Goal: Task Accomplishment & Management: Manage account settings

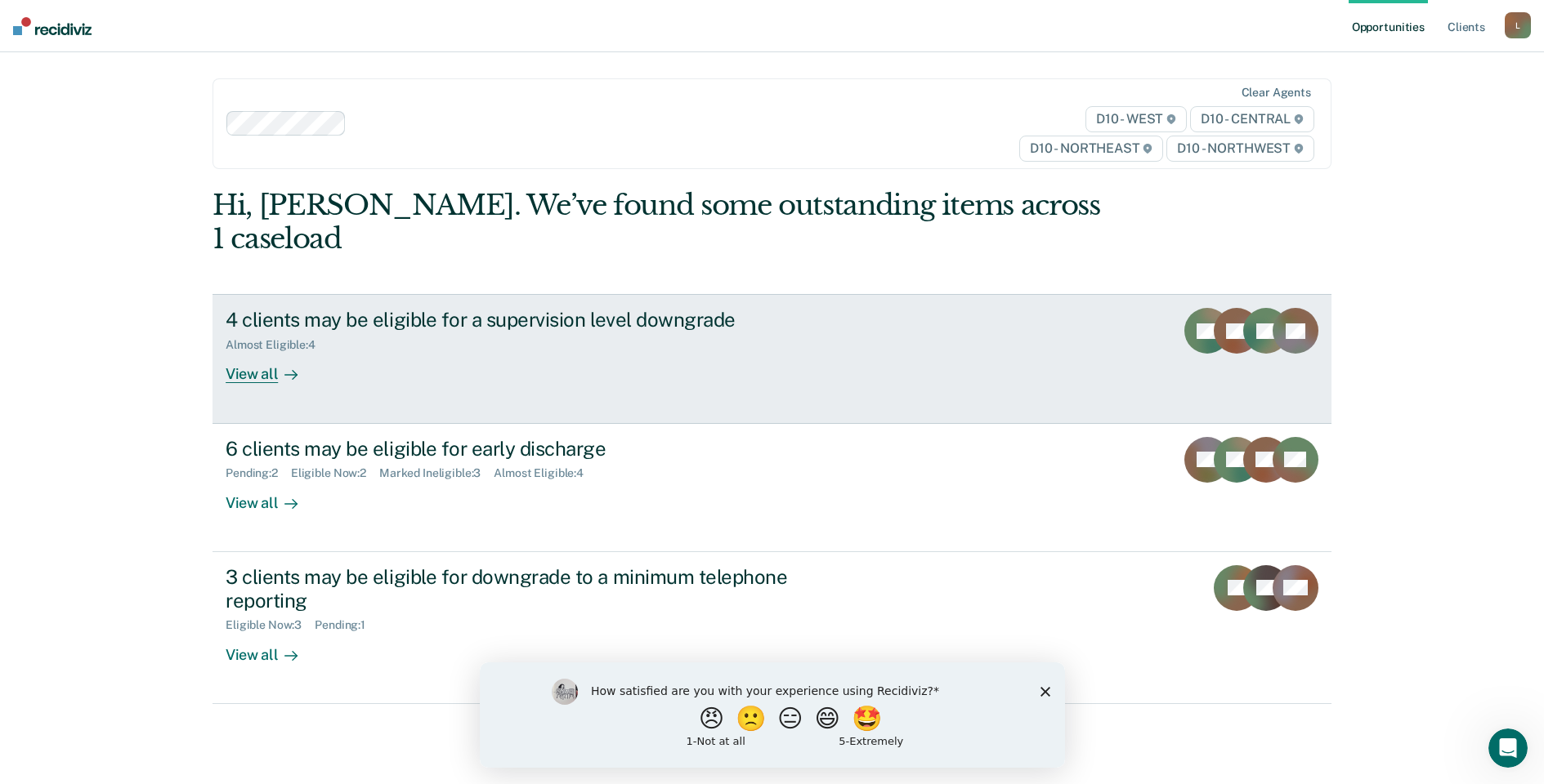
click at [251, 352] on div "View all" at bounding box center [271, 368] width 92 height 32
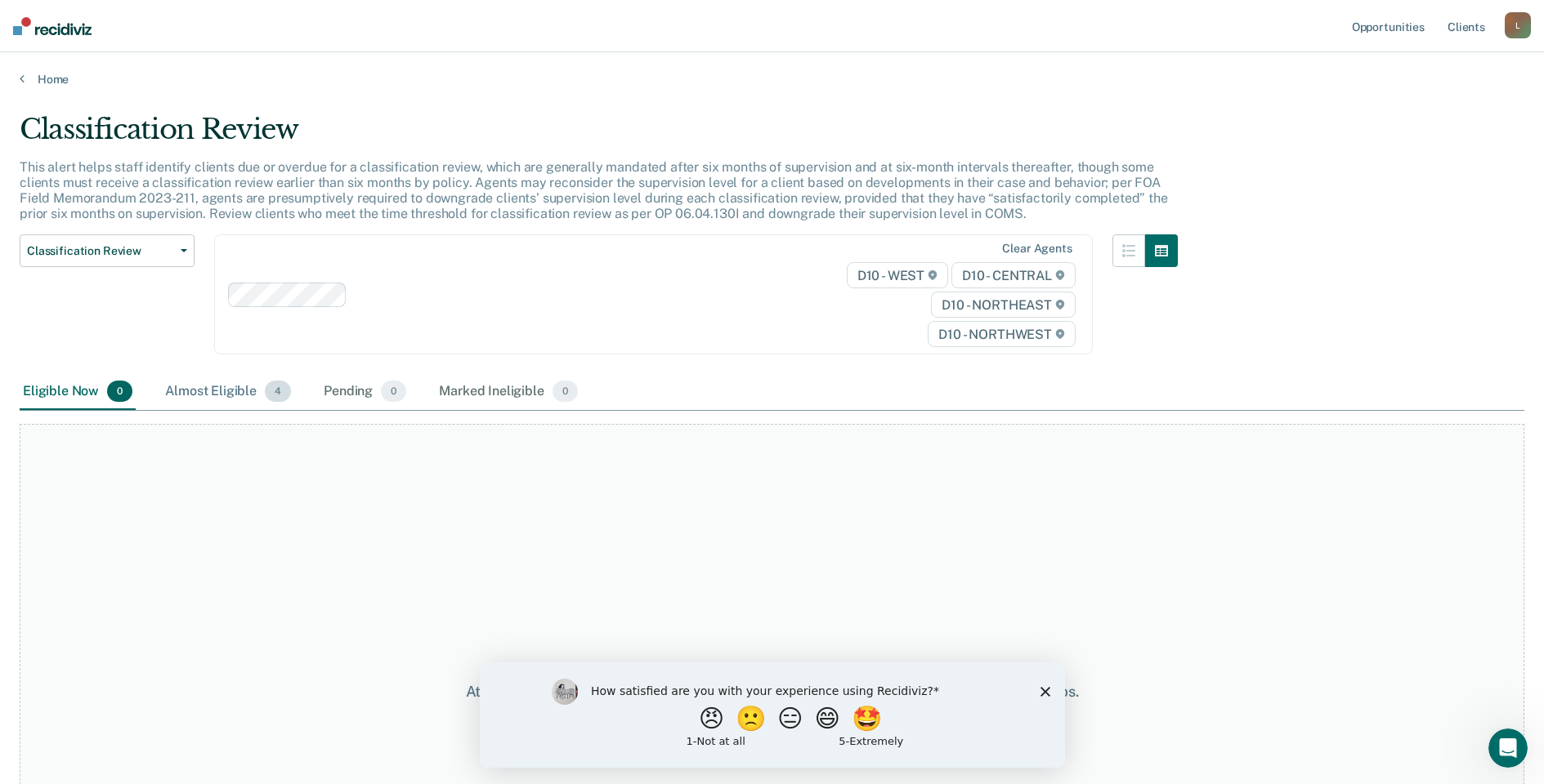
click at [225, 391] on div "Almost Eligible 4" at bounding box center [228, 392] width 132 height 36
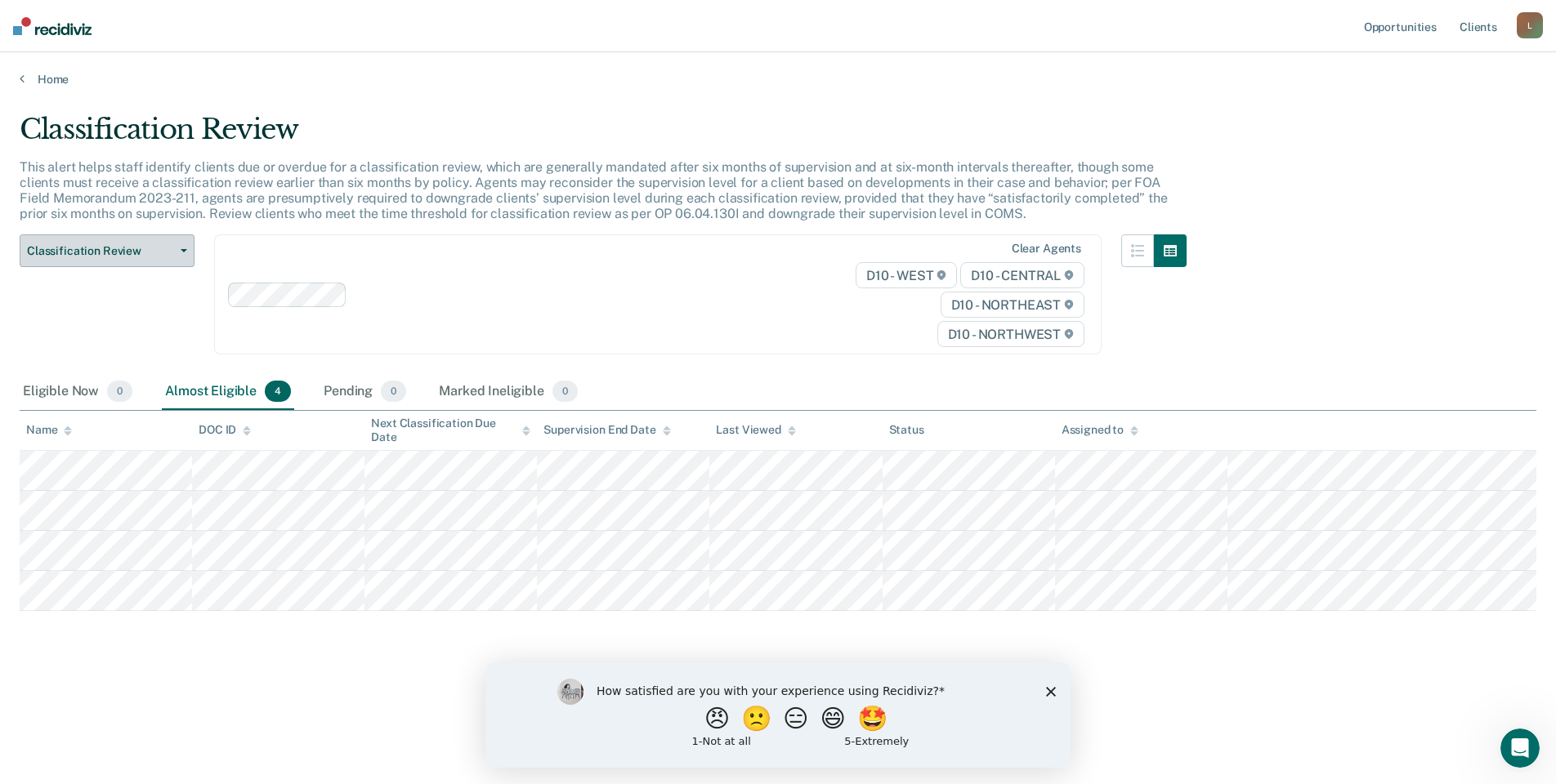
click at [96, 252] on span "Classification Review" at bounding box center [100, 250] width 147 height 14
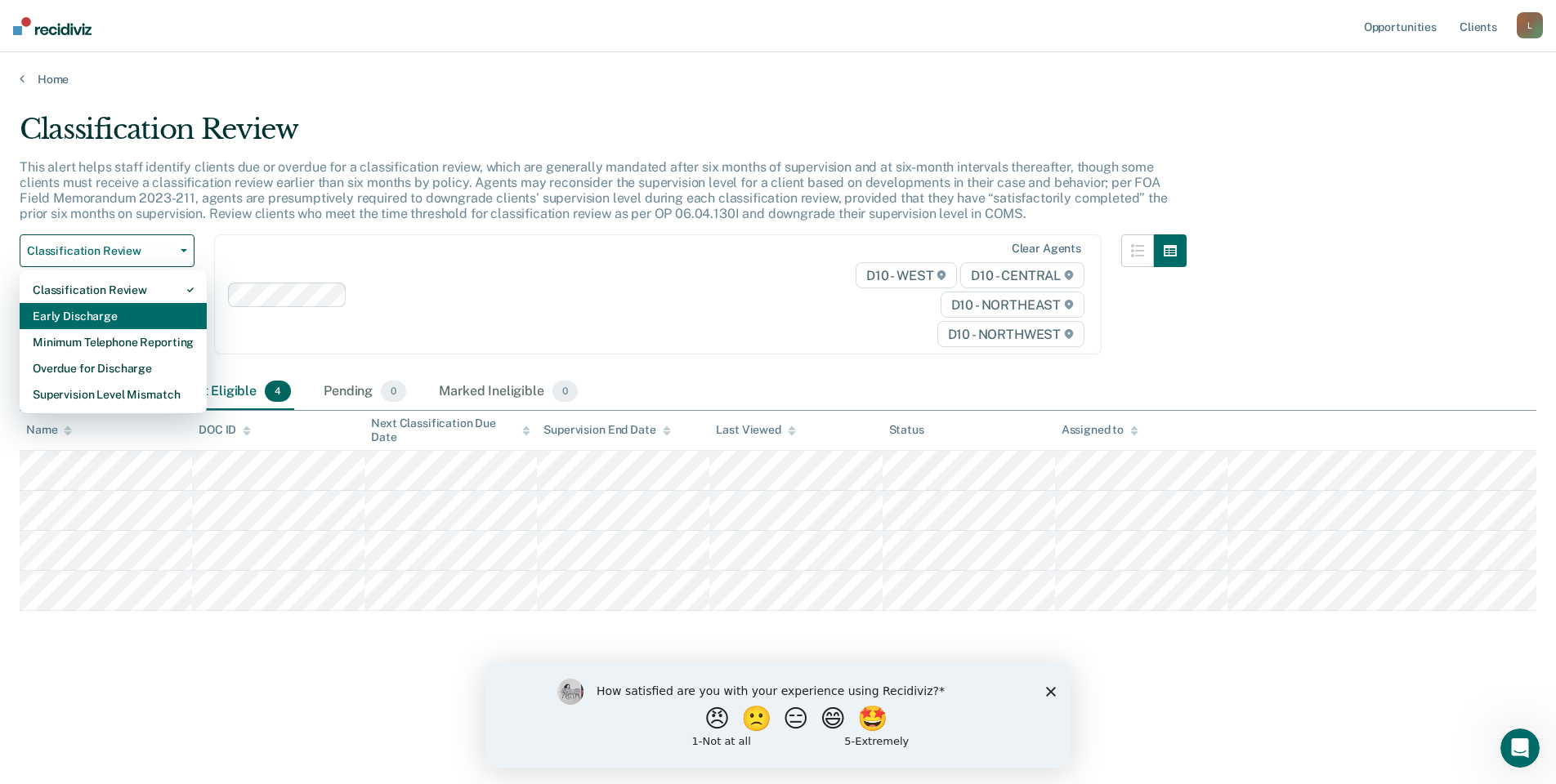
click at [98, 316] on div "Early Discharge" at bounding box center [113, 316] width 161 height 26
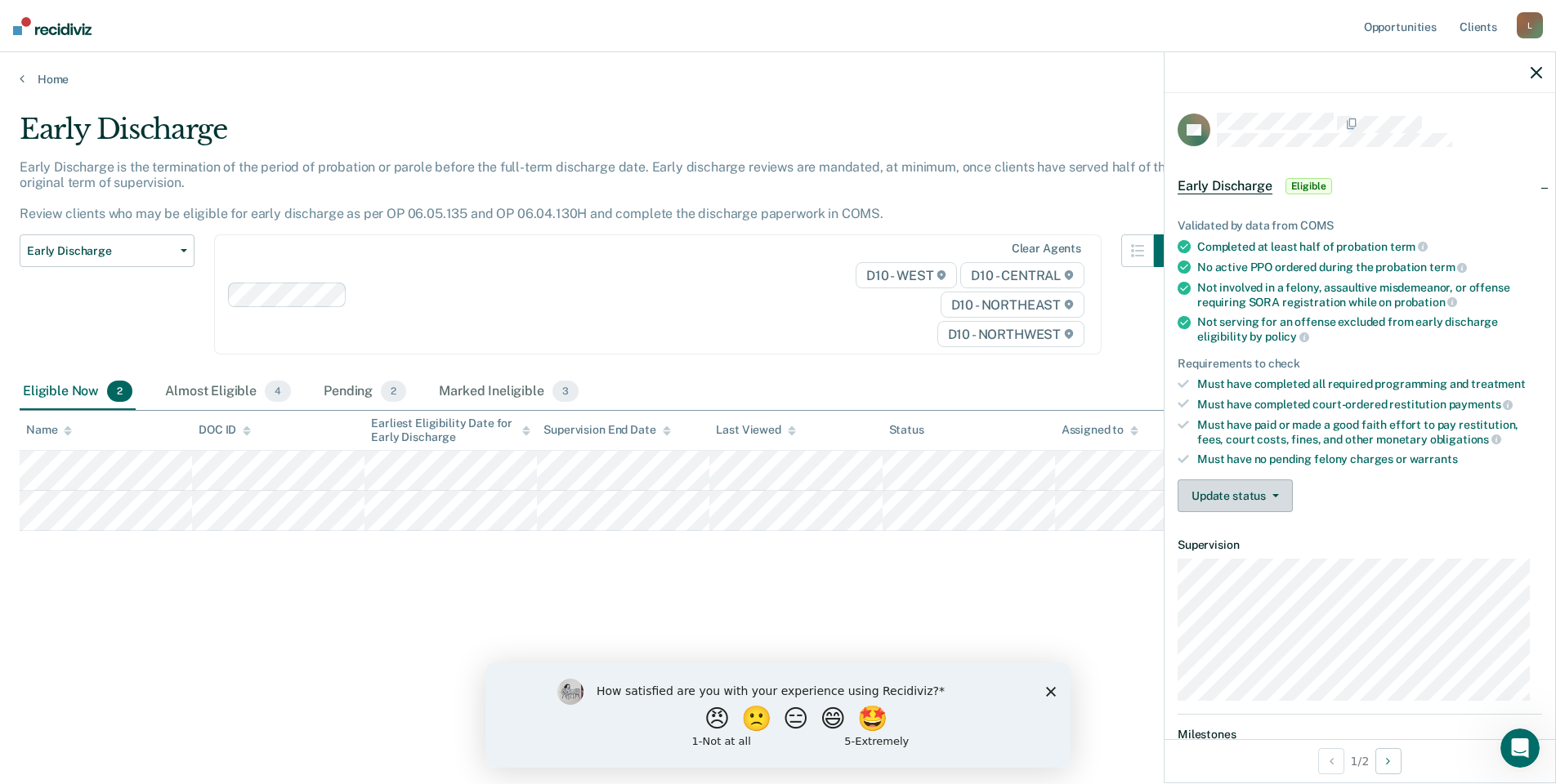
click at [1256, 491] on button "Update status" at bounding box center [1234, 495] width 115 height 33
click at [1243, 567] on button "Mark Ineligible" at bounding box center [1256, 562] width 158 height 26
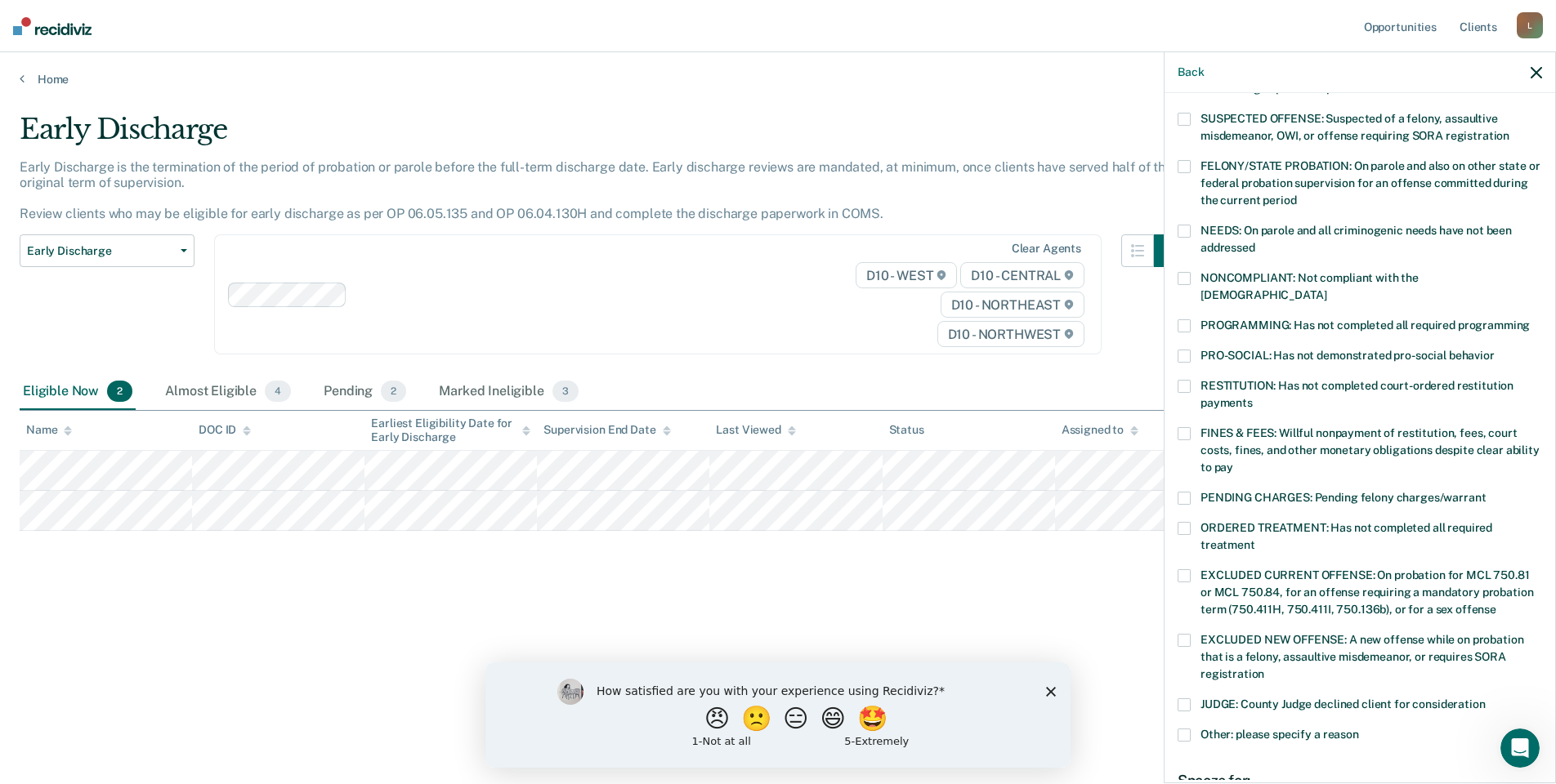
scroll to position [163, 0]
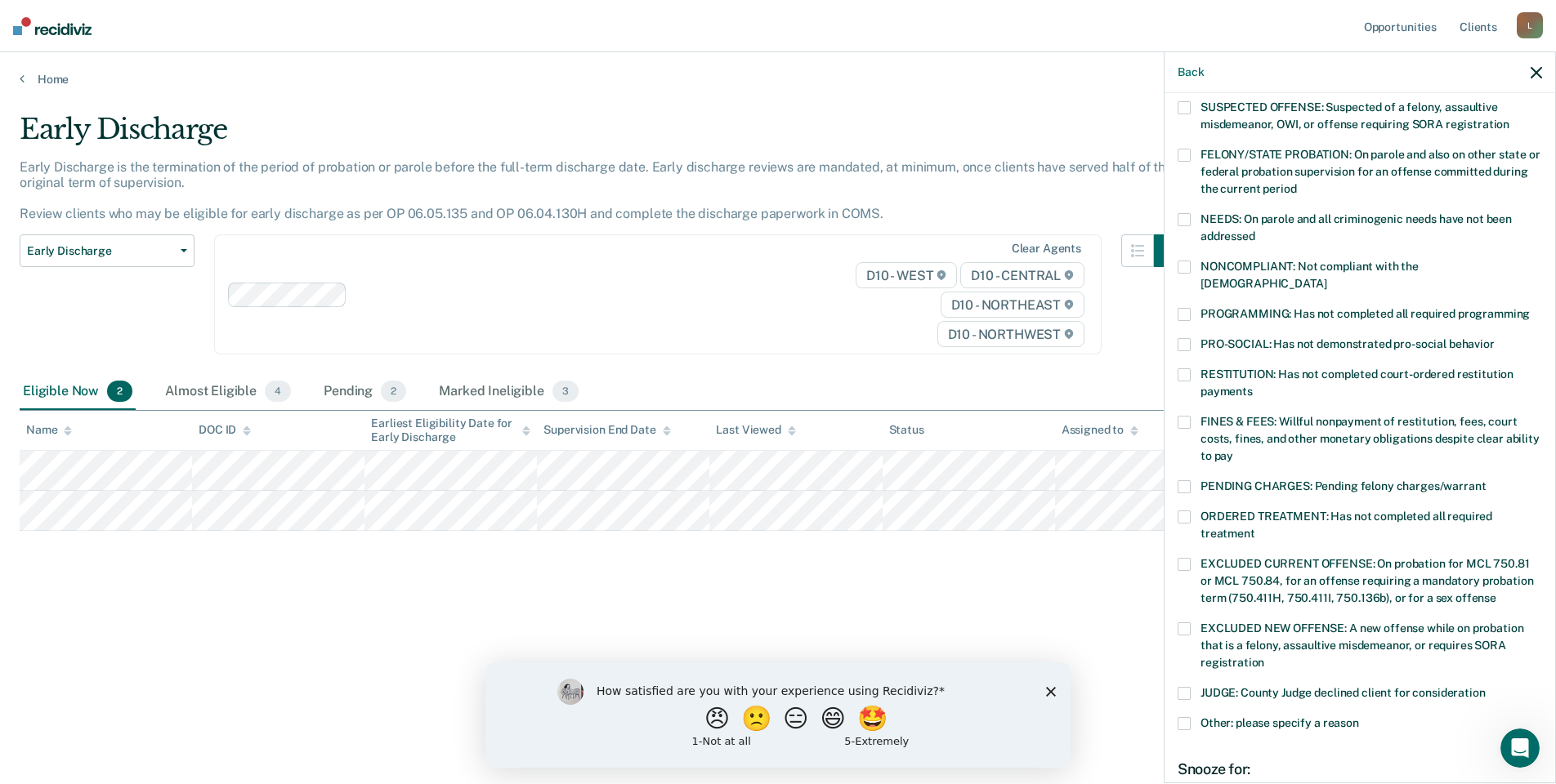
click at [1181, 369] on span at bounding box center [1184, 375] width 13 height 13
click at [1253, 385] on input "RESTITUTION: Has not completed court-ordered restitution payments" at bounding box center [1253, 385] width 0 height 0
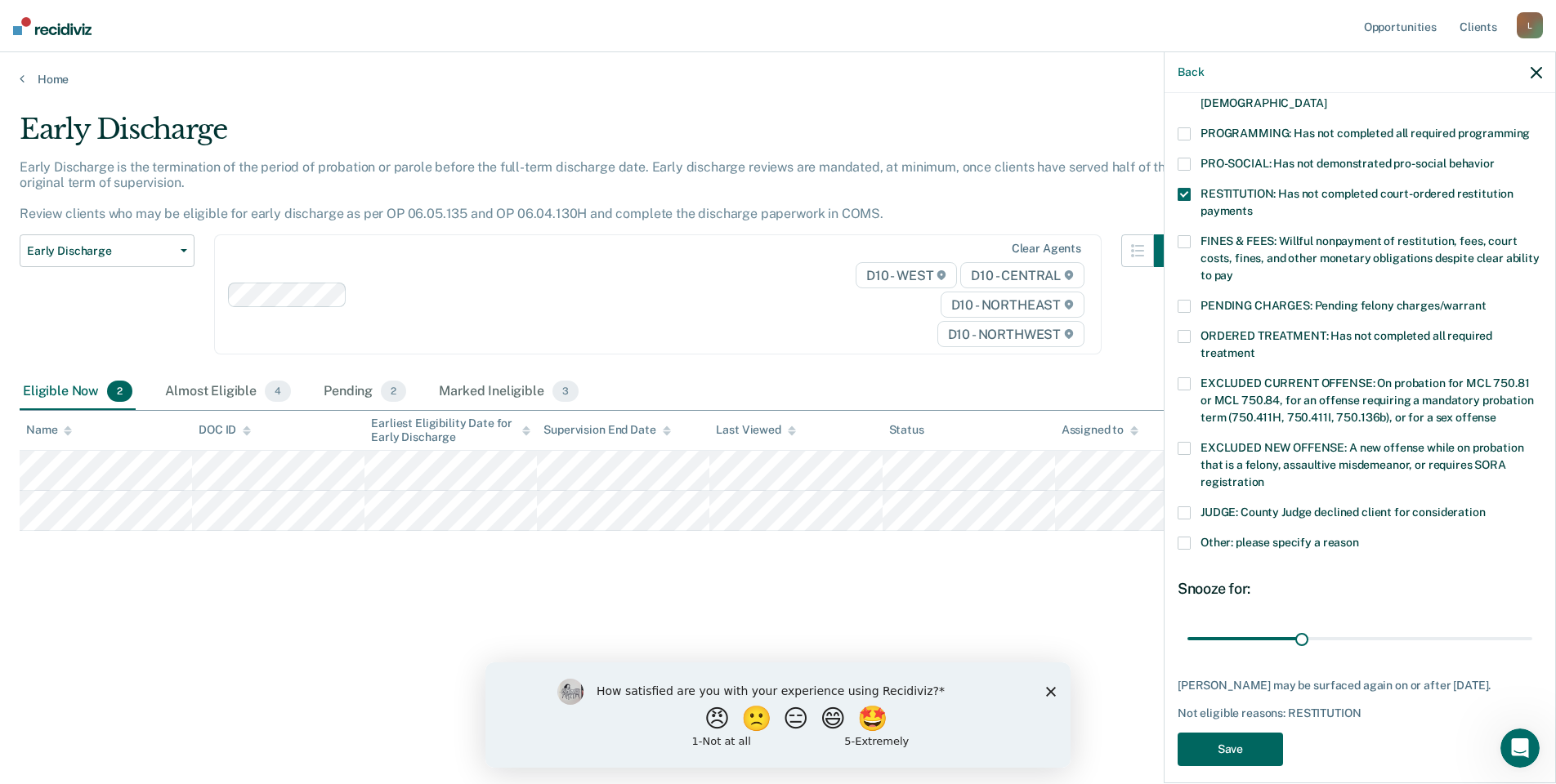
scroll to position [354, 0]
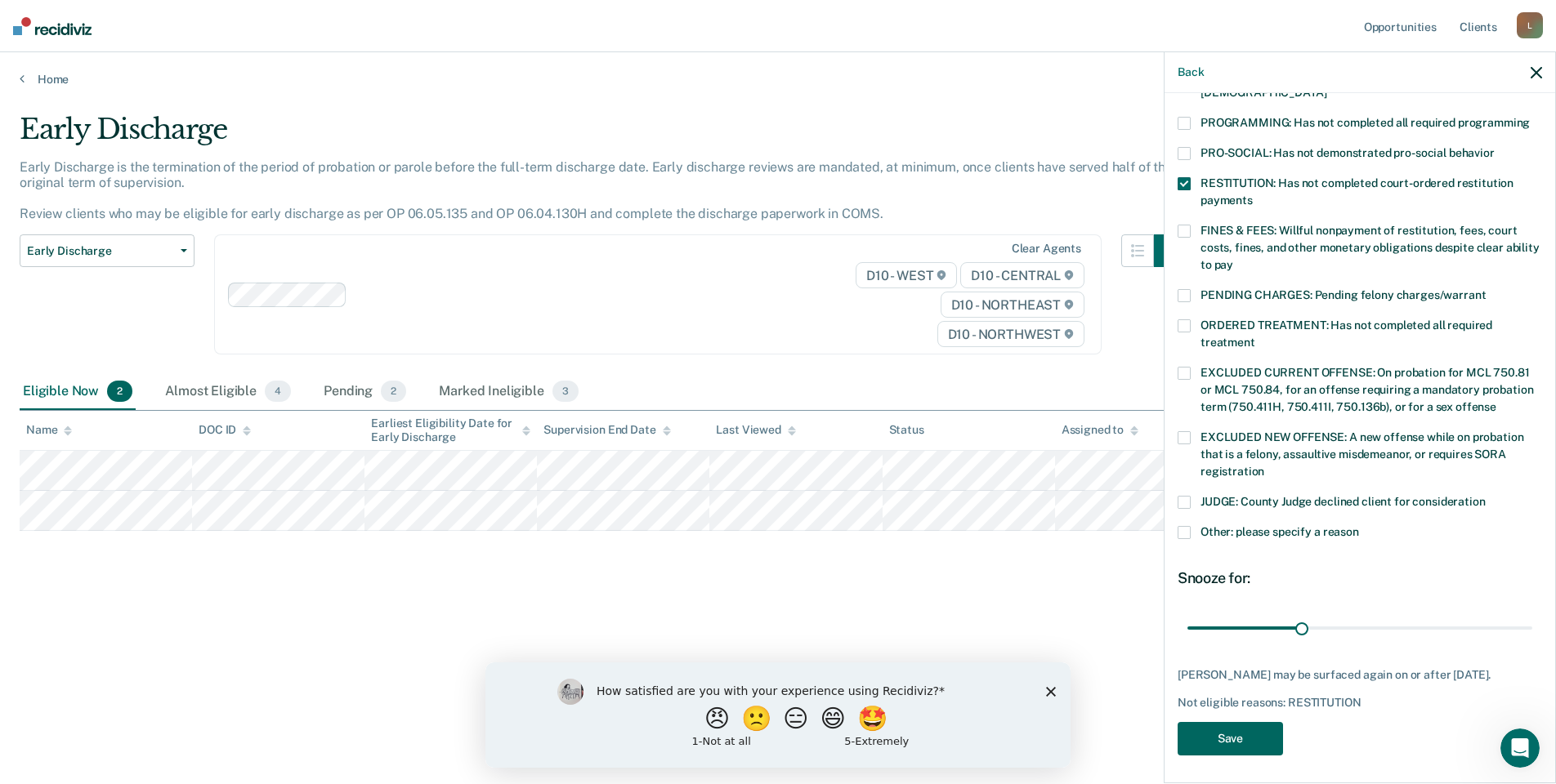
click at [1233, 739] on button "Save" at bounding box center [1230, 739] width 105 height 34
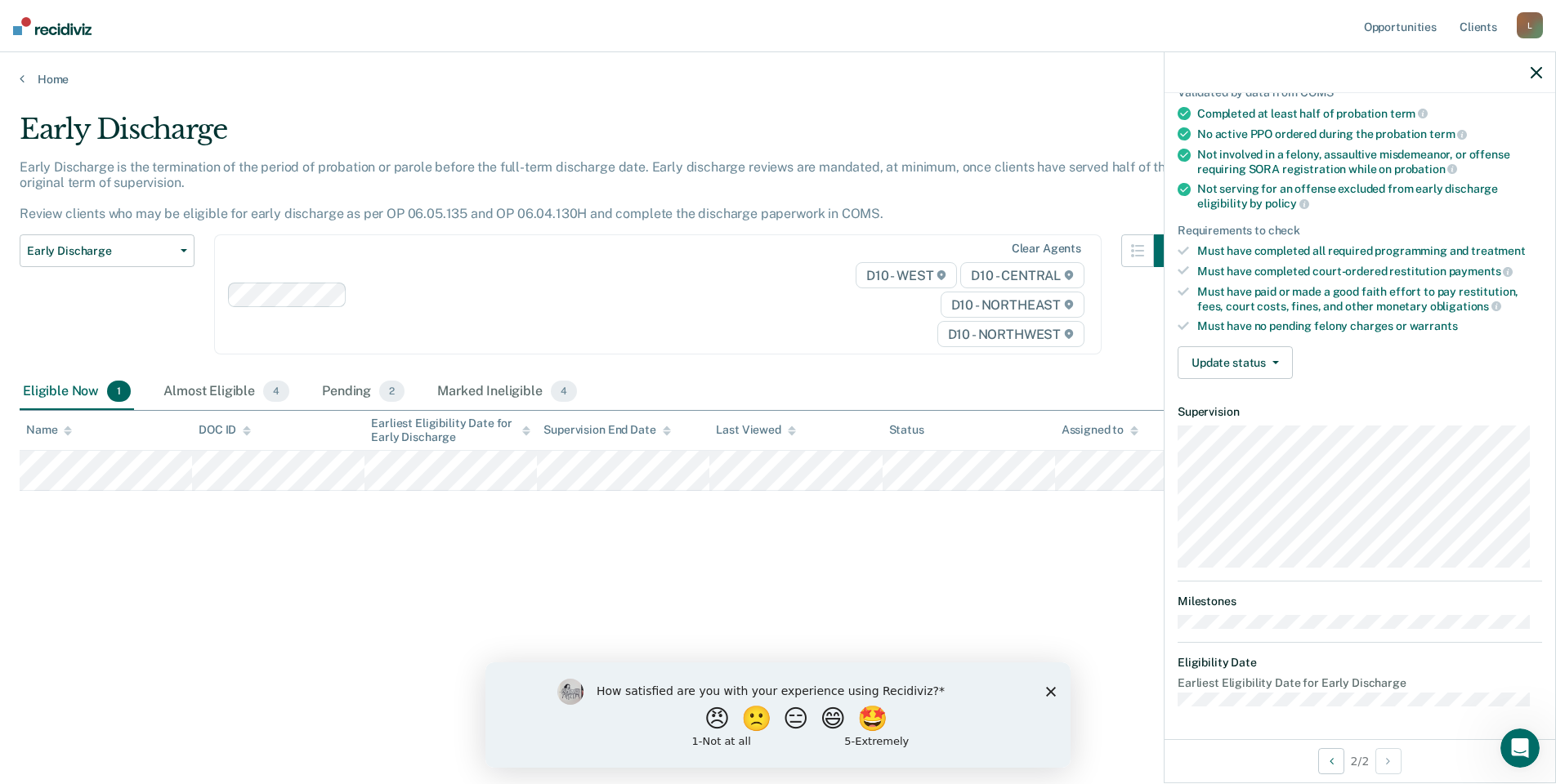
scroll to position [131, 0]
click at [1246, 370] on button "Update status" at bounding box center [1234, 364] width 115 height 33
click at [1240, 425] on button "Mark Ineligible" at bounding box center [1256, 430] width 158 height 26
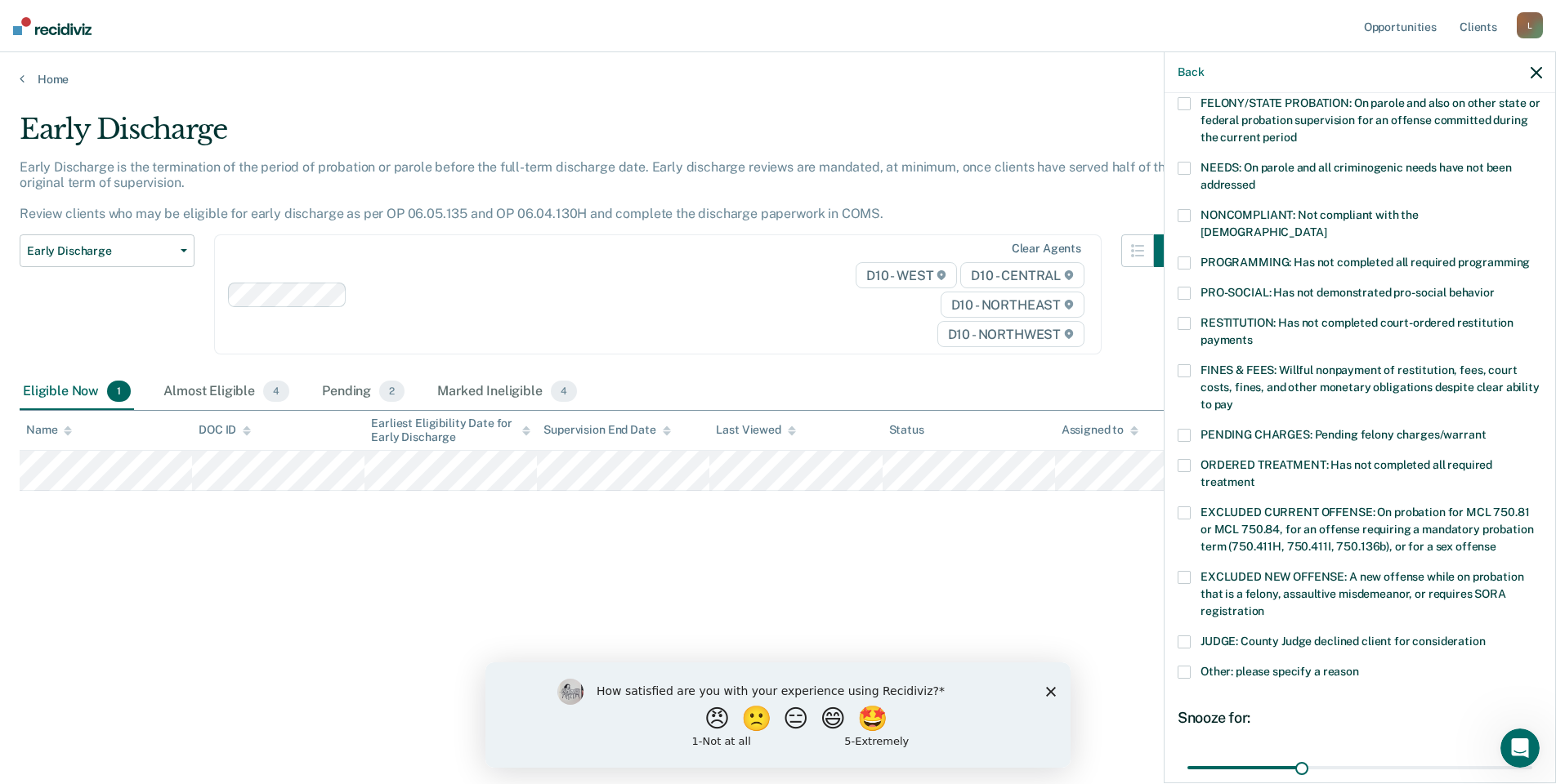
scroll to position [295, 0]
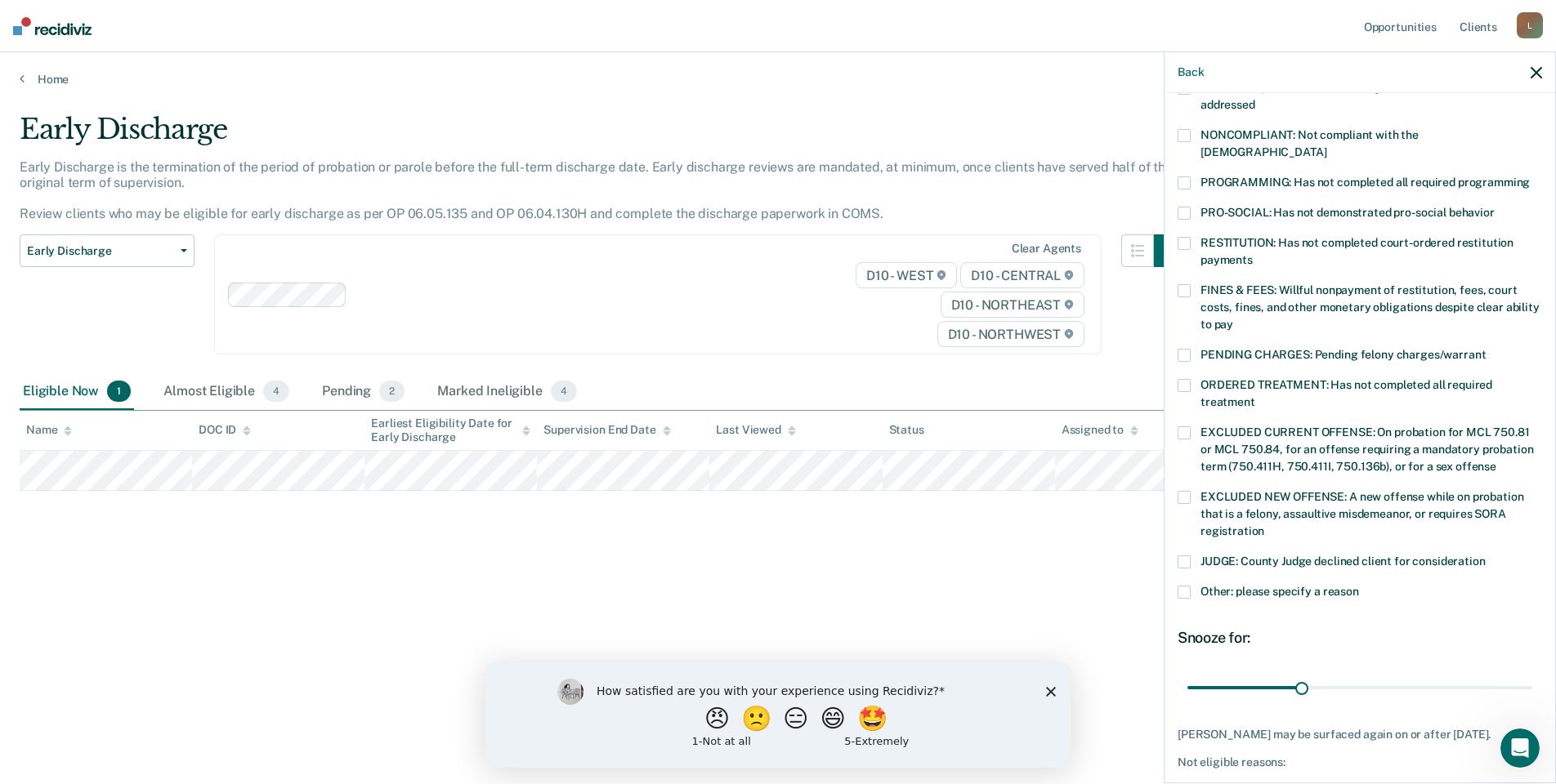
click at [1185, 586] on span at bounding box center [1184, 593] width 13 height 13
click at [1359, 586] on input "Other: please specify a reason" at bounding box center [1359, 586] width 0 height 0
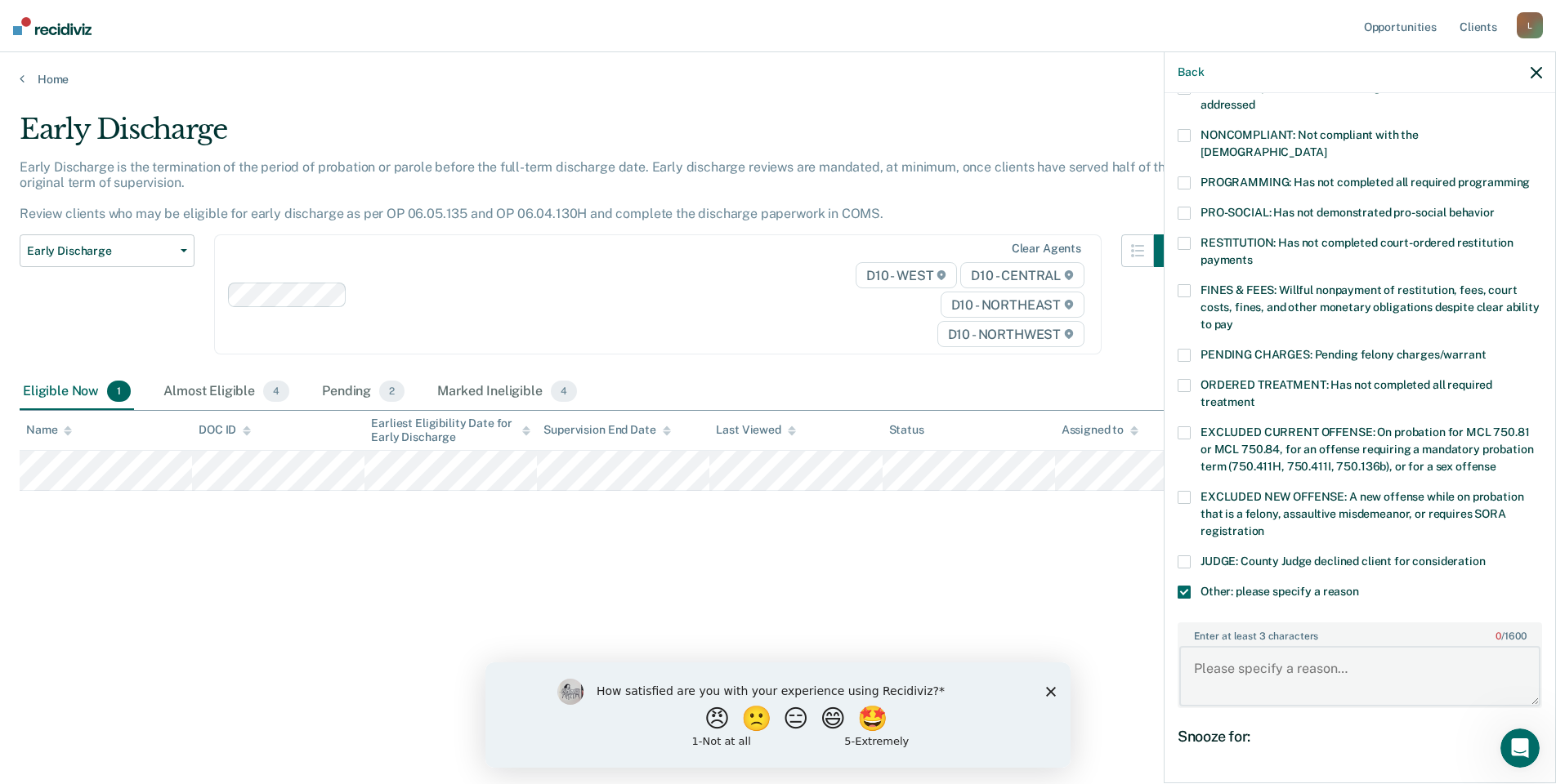
click at [1241, 663] on textarea "Enter at least 3 characters 0 / 1600" at bounding box center [1359, 676] width 361 height 60
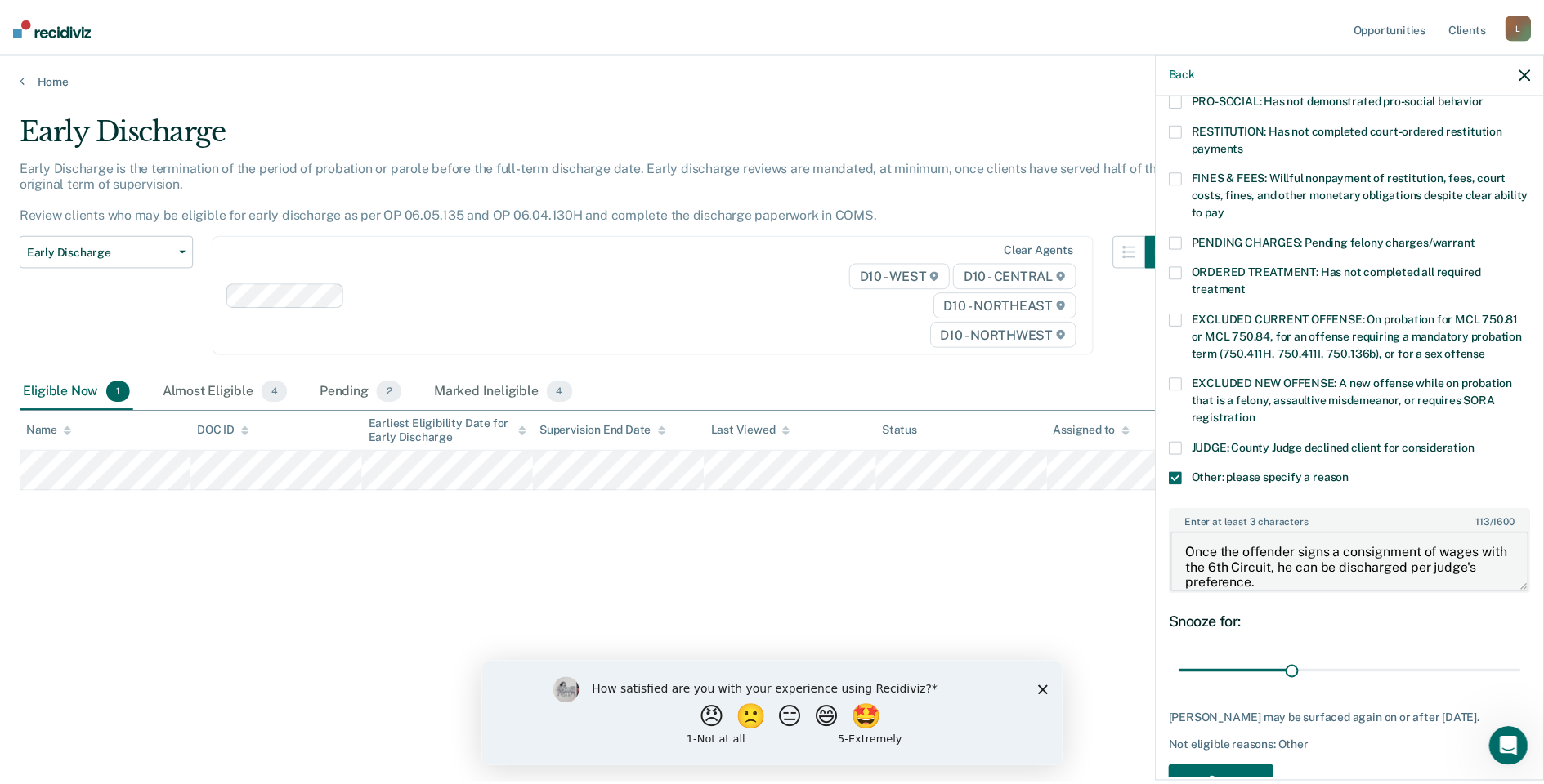
scroll to position [440, 0]
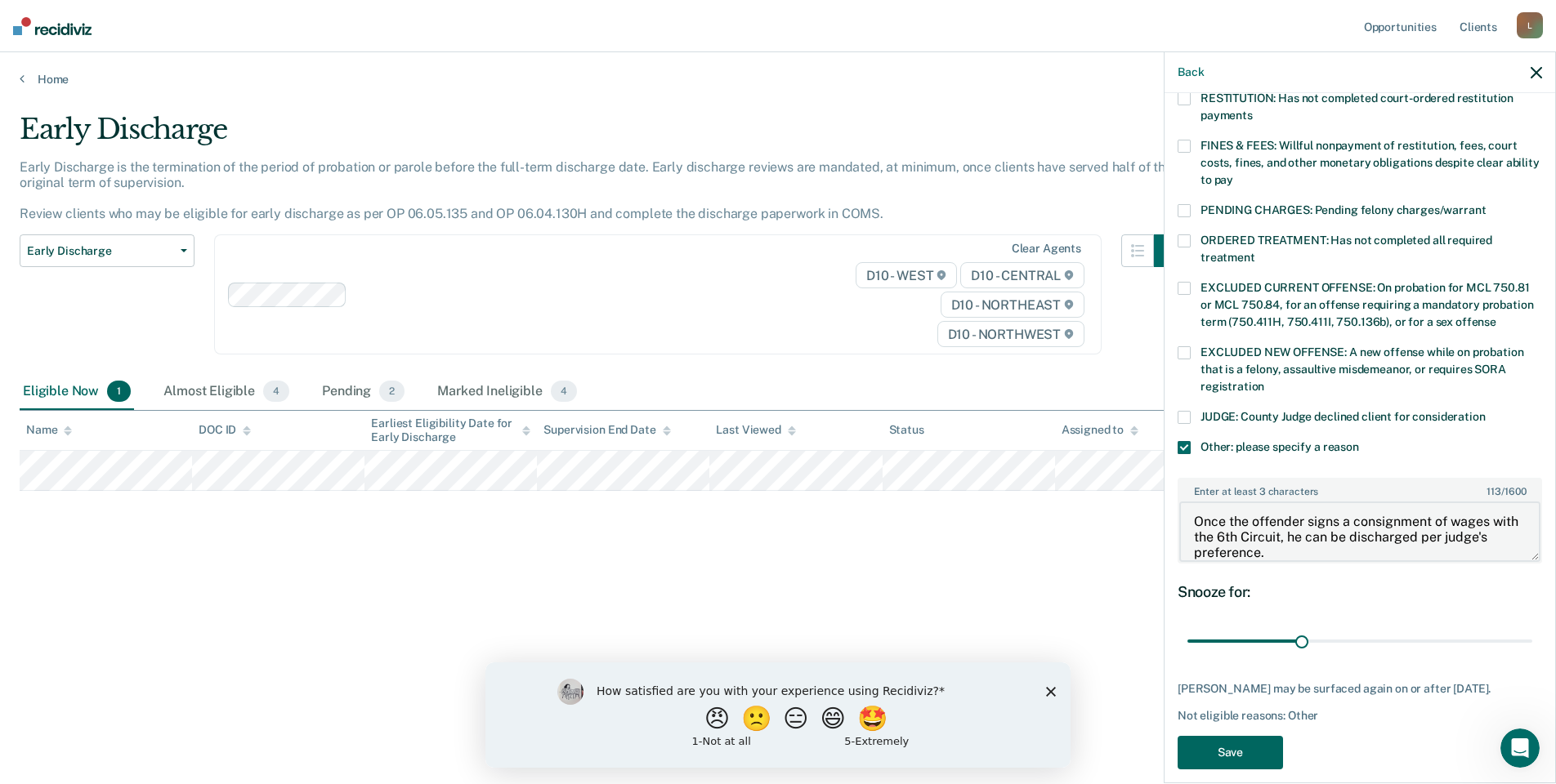
type textarea "Once the offender signs a consignment of wages with the 6th Circuit, he can be …"
click at [1231, 736] on button "Save" at bounding box center [1230, 753] width 105 height 34
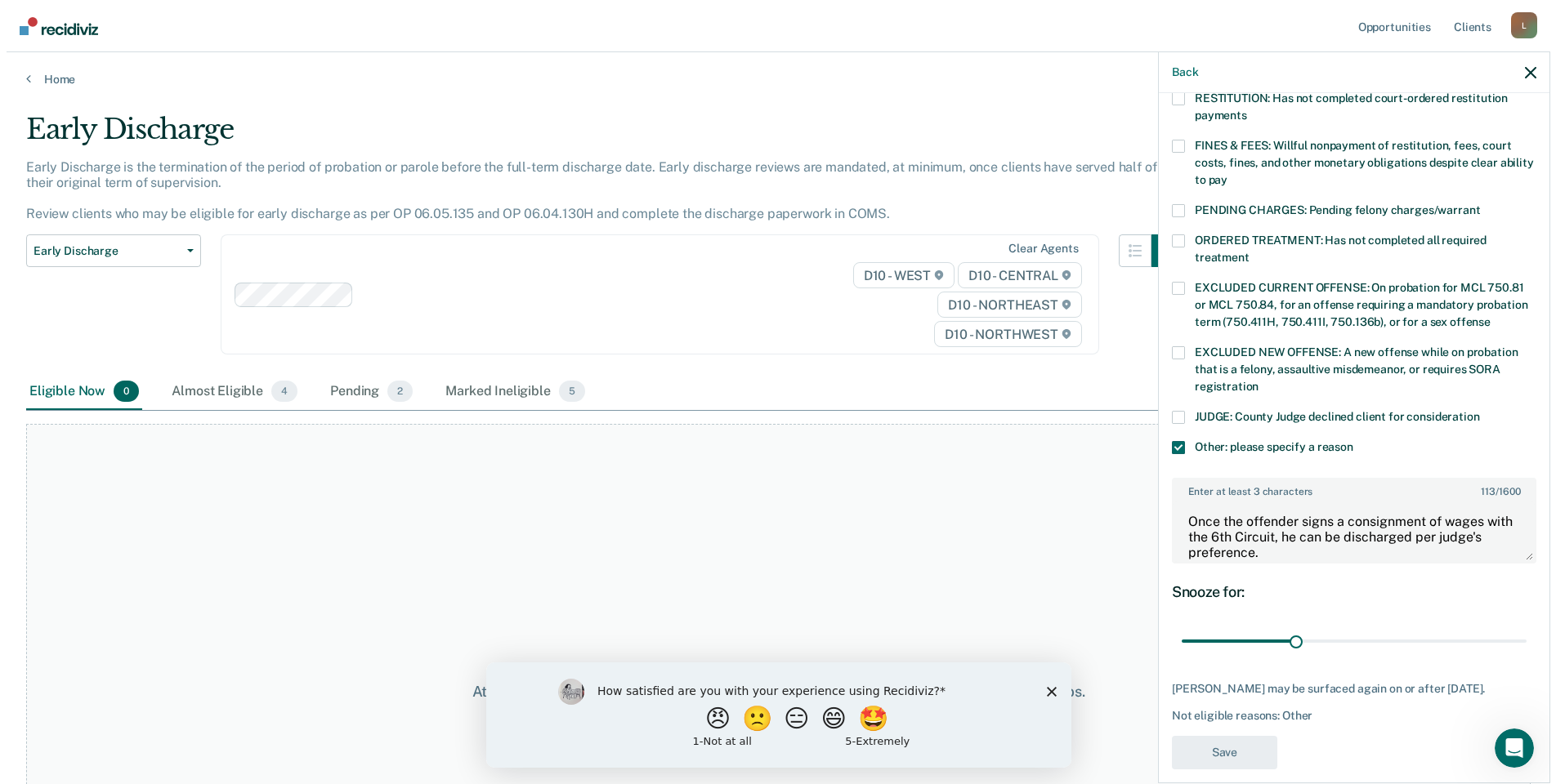
scroll to position [294, 0]
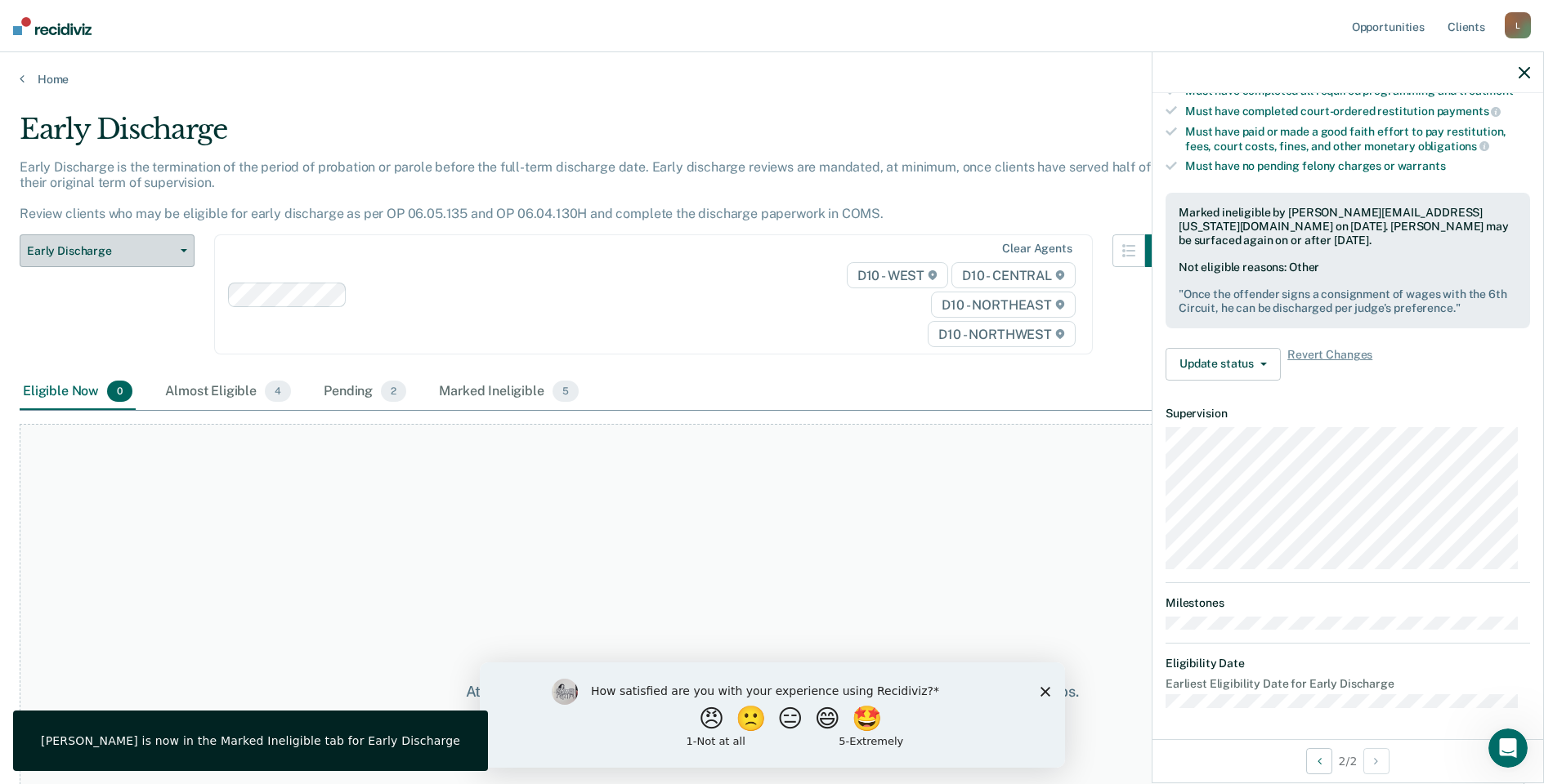
click at [122, 245] on span "Early Discharge" at bounding box center [100, 250] width 147 height 14
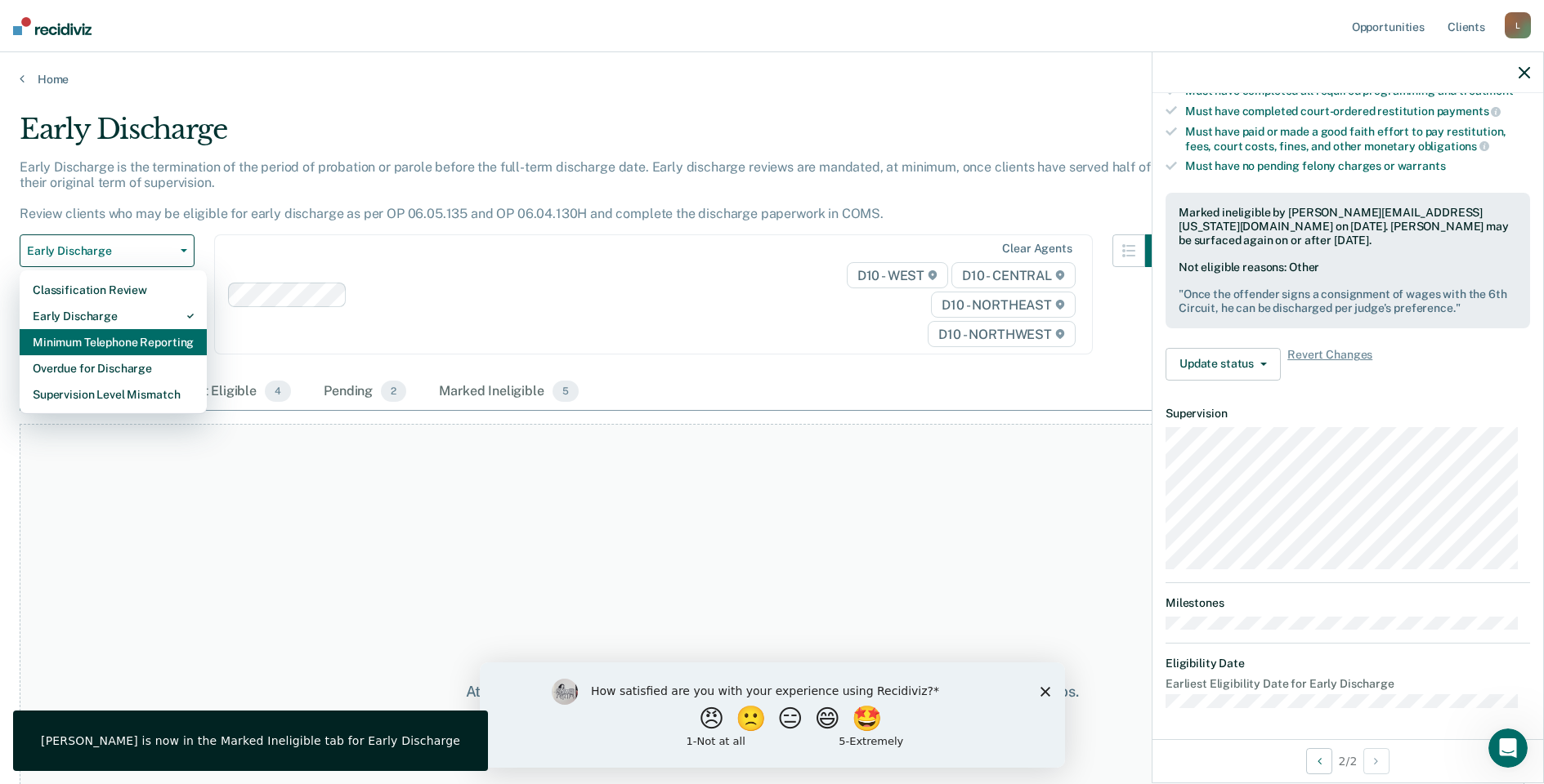
click at [106, 336] on div "Minimum Telephone Reporting" at bounding box center [114, 342] width 161 height 26
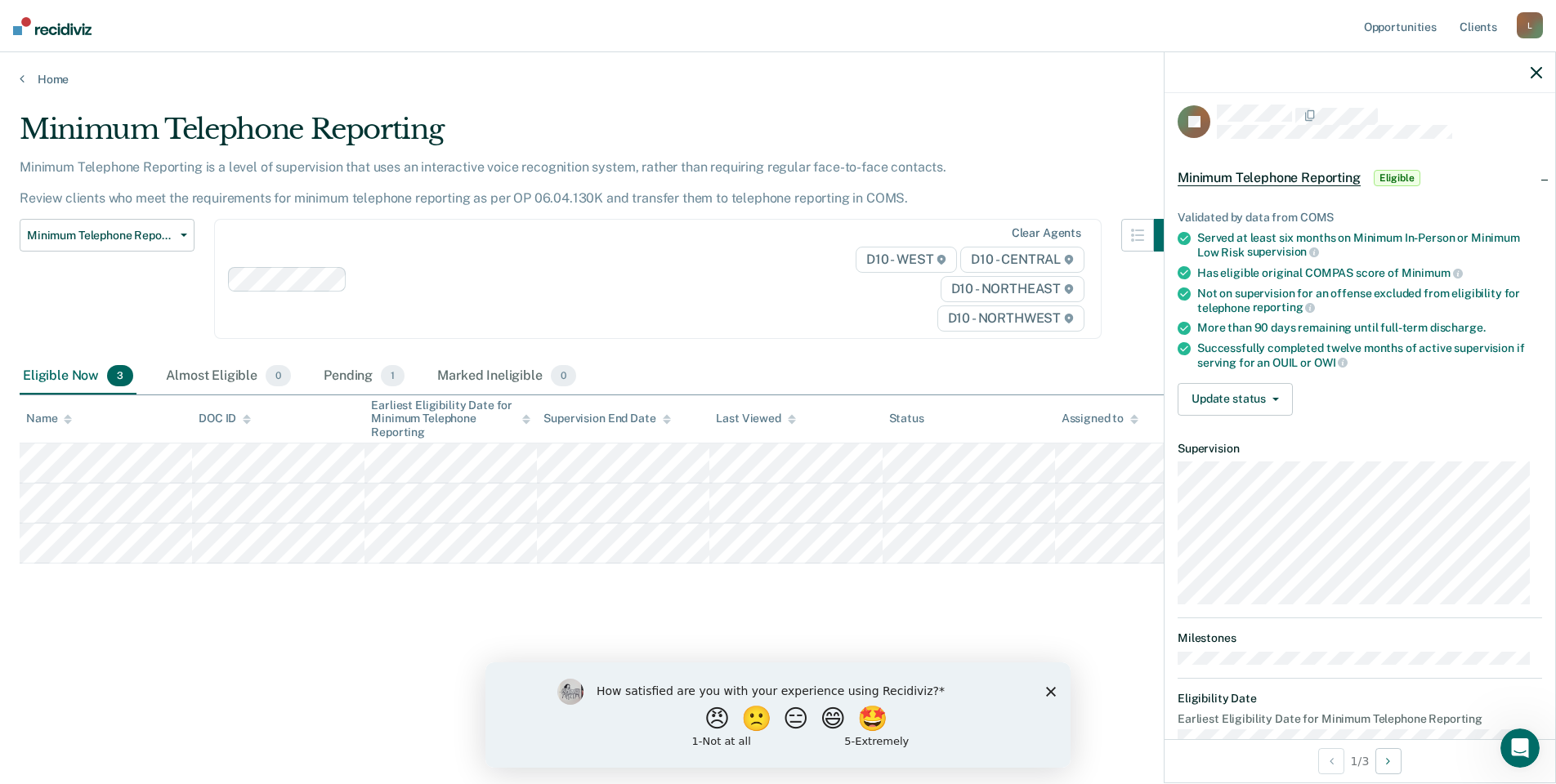
scroll to position [43, 0]
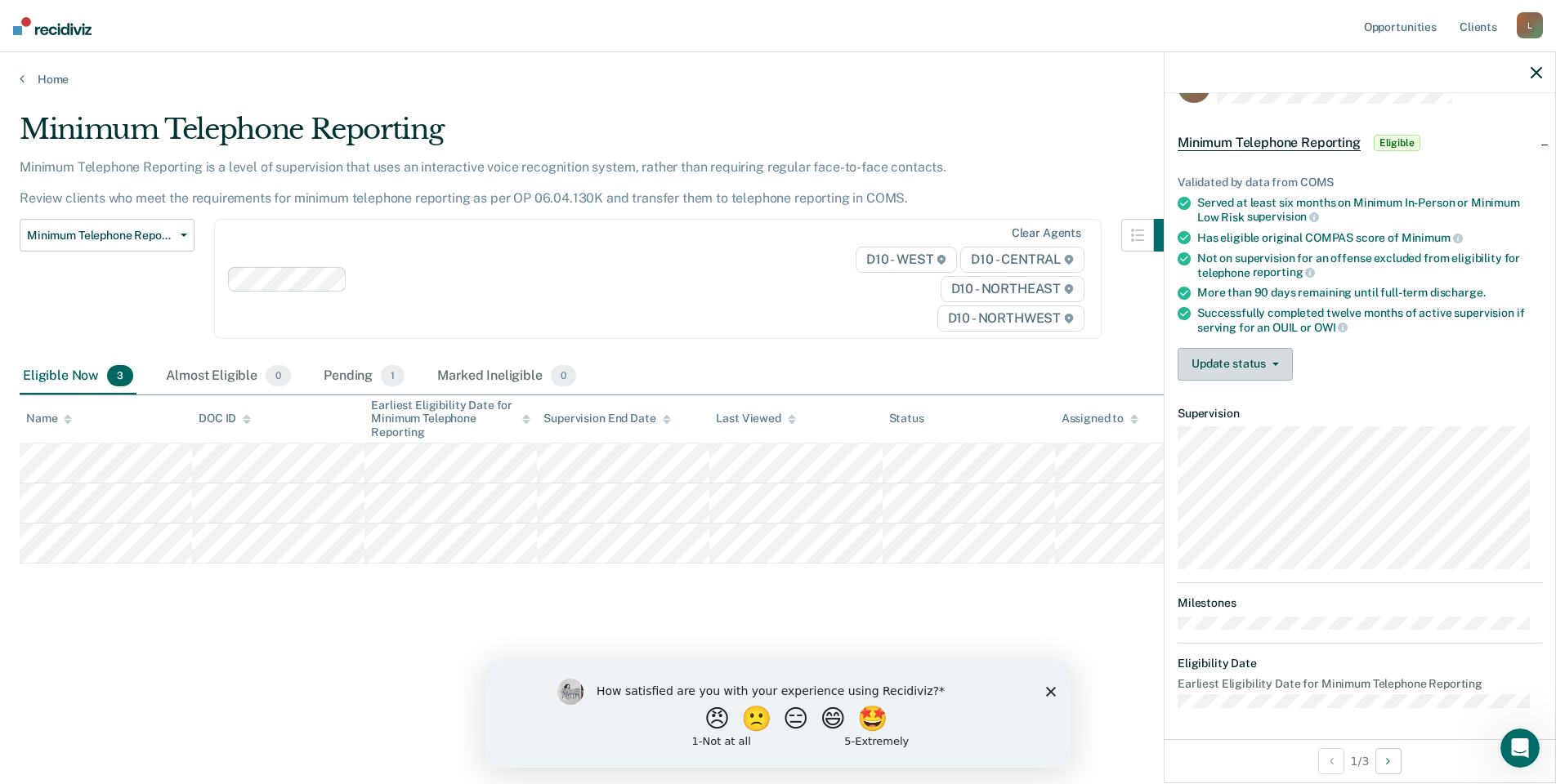
click at [1253, 351] on button "Update status" at bounding box center [1234, 364] width 115 height 33
click at [1234, 422] on button "Mark Ineligible" at bounding box center [1256, 430] width 158 height 26
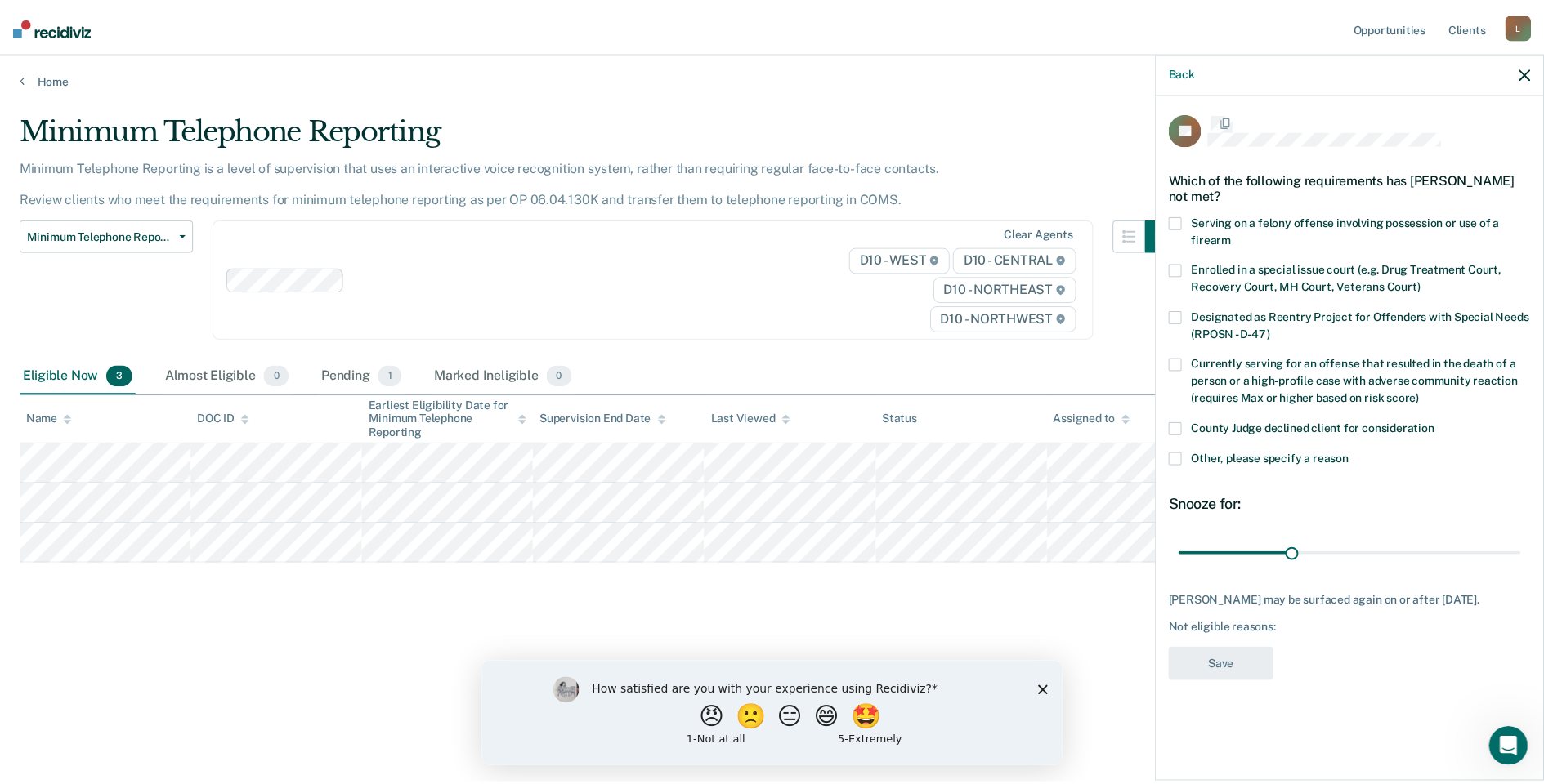
scroll to position [0, 0]
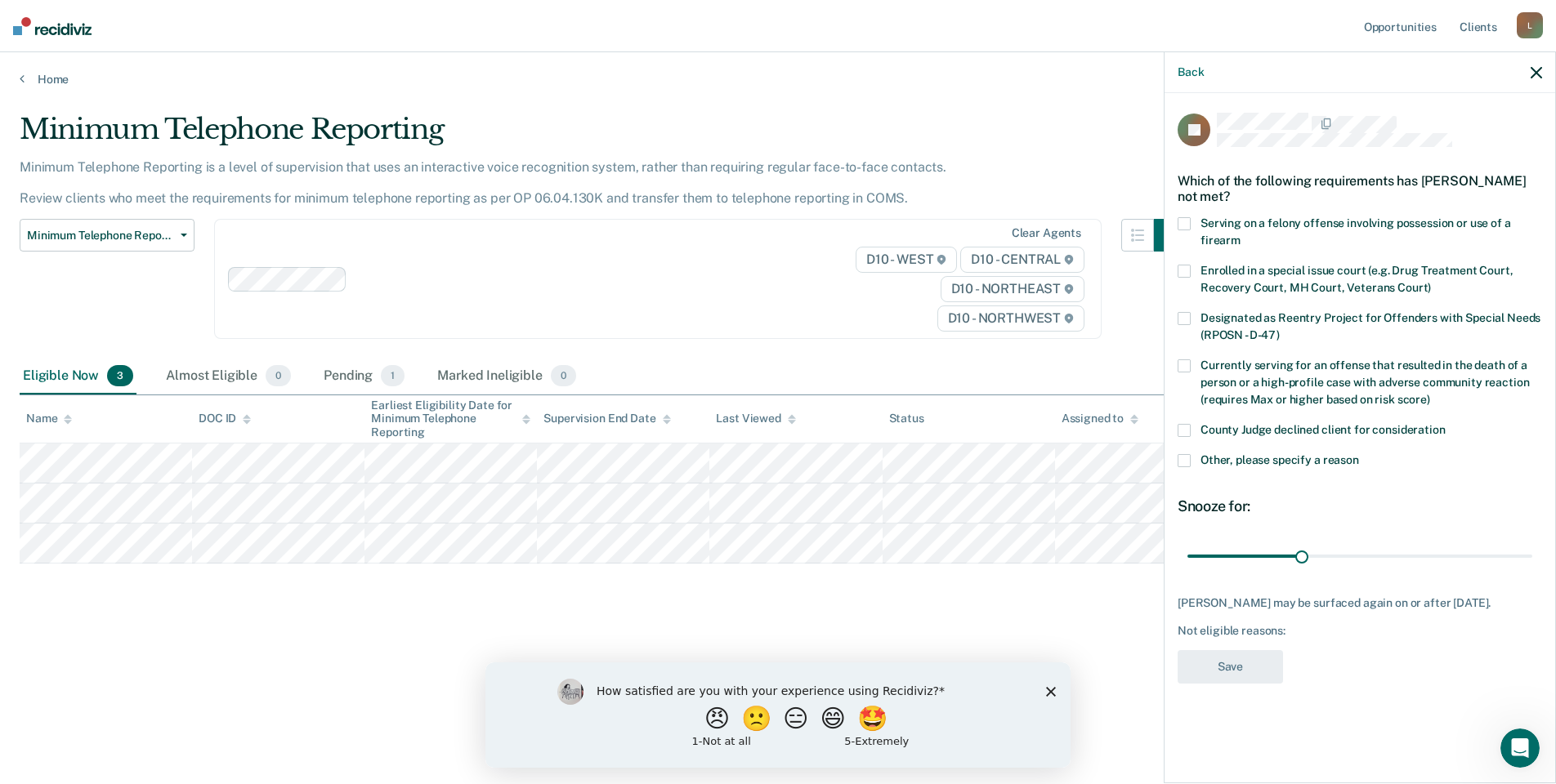
click at [1329, 454] on span "Other, please specify a reason" at bounding box center [1279, 460] width 159 height 13
click at [1359, 454] on input "Other, please specify a reason" at bounding box center [1359, 454] width 0 height 0
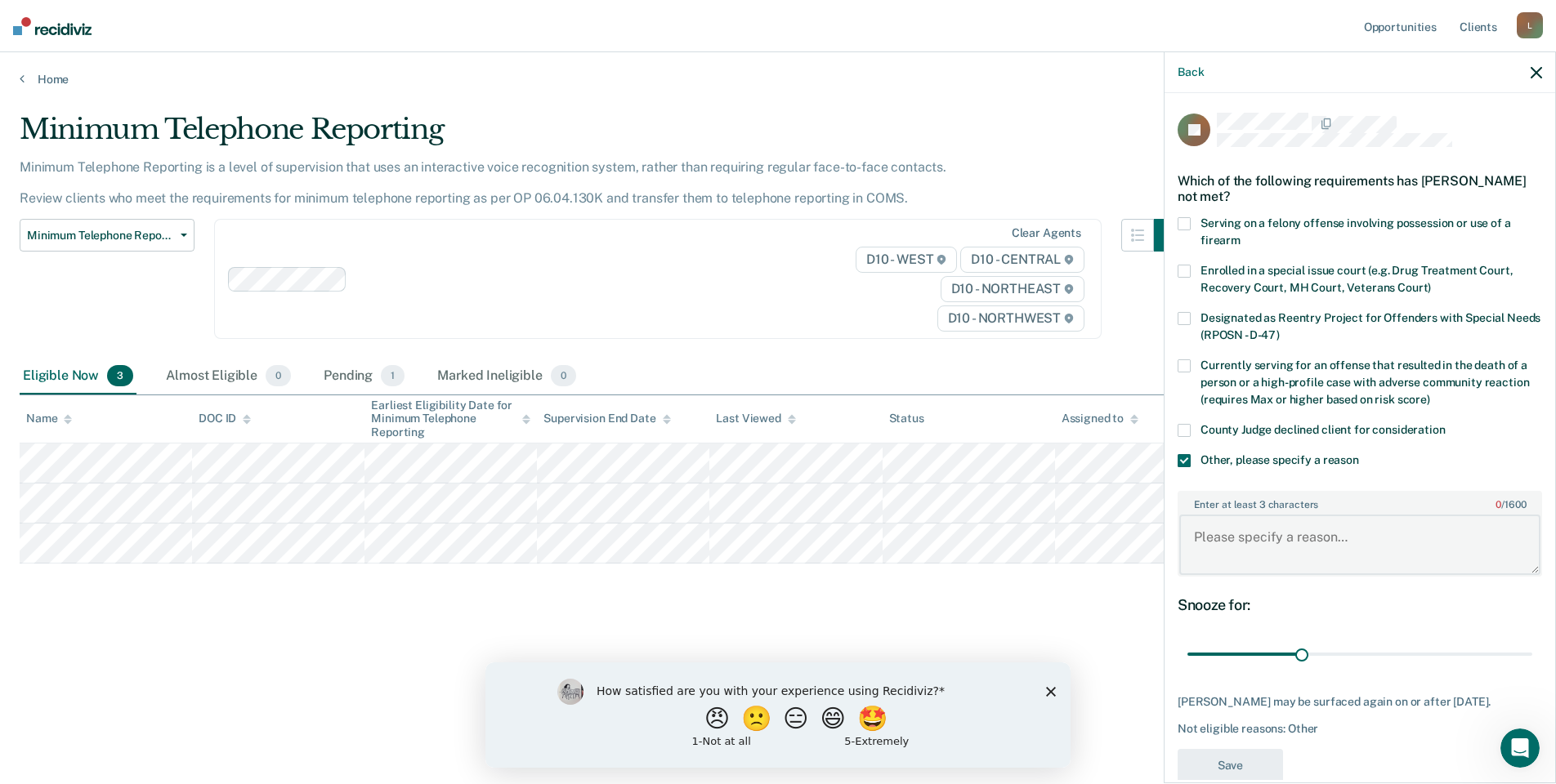
click at [1310, 536] on textarea "Enter at least 3 characters 0 / 1600" at bounding box center [1359, 545] width 361 height 60
click at [1290, 555] on textarea "Enter at least 3 characters 0 / 1600" at bounding box center [1359, 545] width 361 height 60
type textarea "Offender is best suited to be supervised in person."
click at [1208, 769] on button "Save" at bounding box center [1230, 766] width 105 height 34
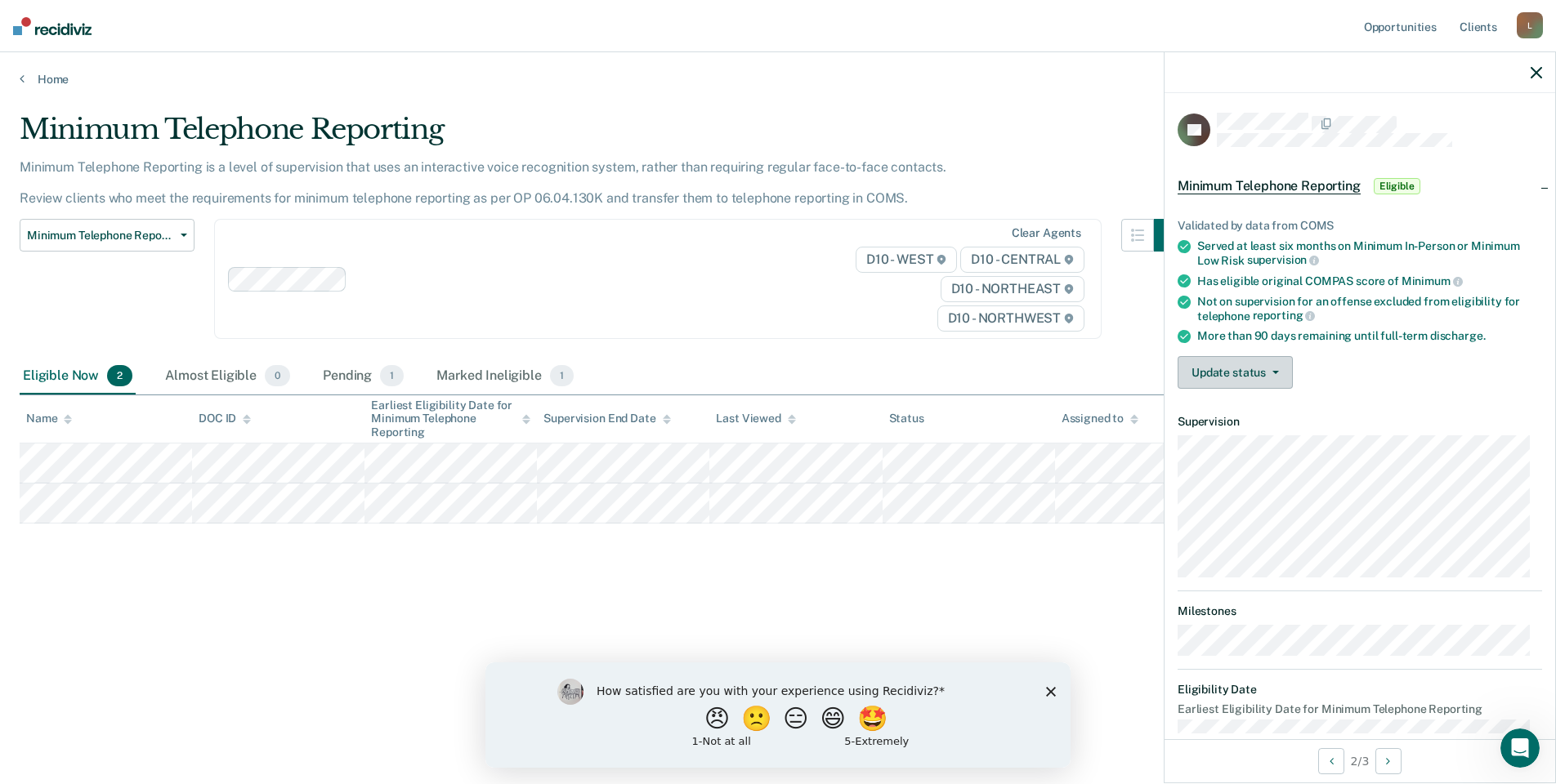
click at [1216, 367] on button "Update status" at bounding box center [1234, 372] width 115 height 33
click at [1233, 441] on button "Mark Ineligible" at bounding box center [1256, 438] width 158 height 26
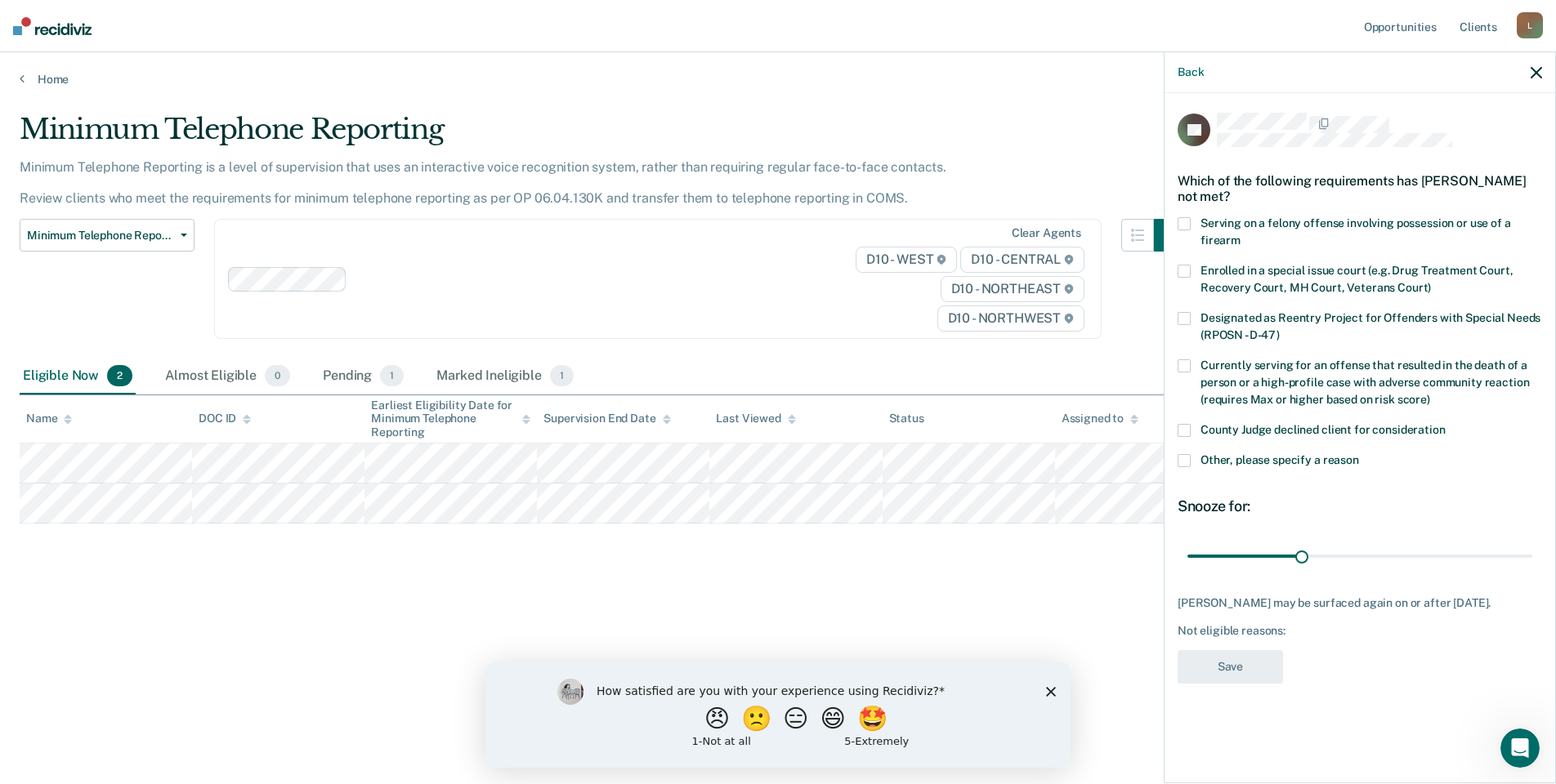
click at [1187, 429] on span at bounding box center [1184, 430] width 13 height 13
click at [1445, 424] on input "County Judge declined client for consideration" at bounding box center [1445, 424] width 0 height 0
click at [1223, 661] on button "Save" at bounding box center [1230, 667] width 105 height 34
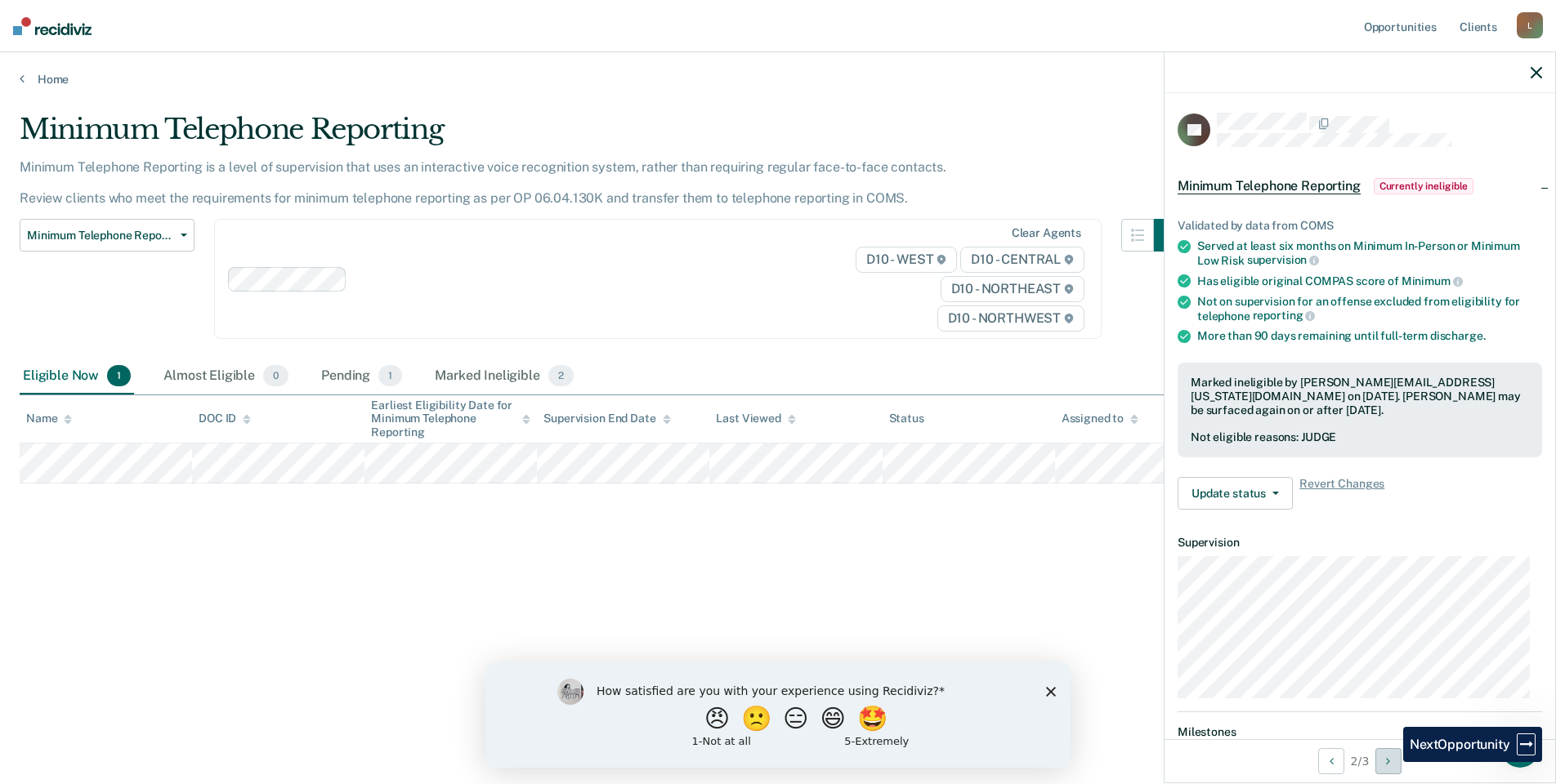
click at [1390, 762] on icon "Next Opportunity" at bounding box center [1388, 761] width 4 height 11
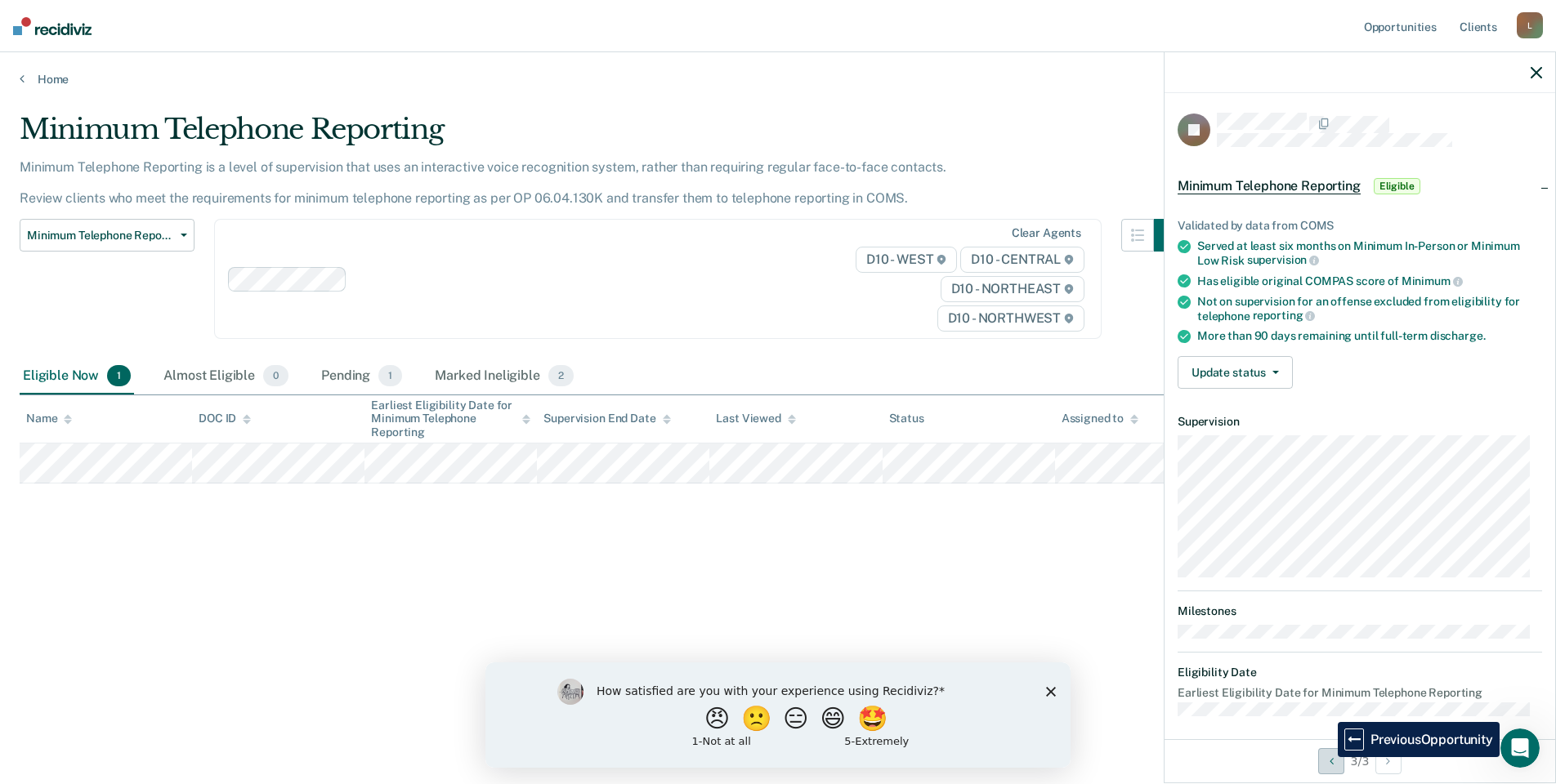
click at [1325, 758] on button "Previous Opportunity" at bounding box center [1331, 761] width 26 height 26
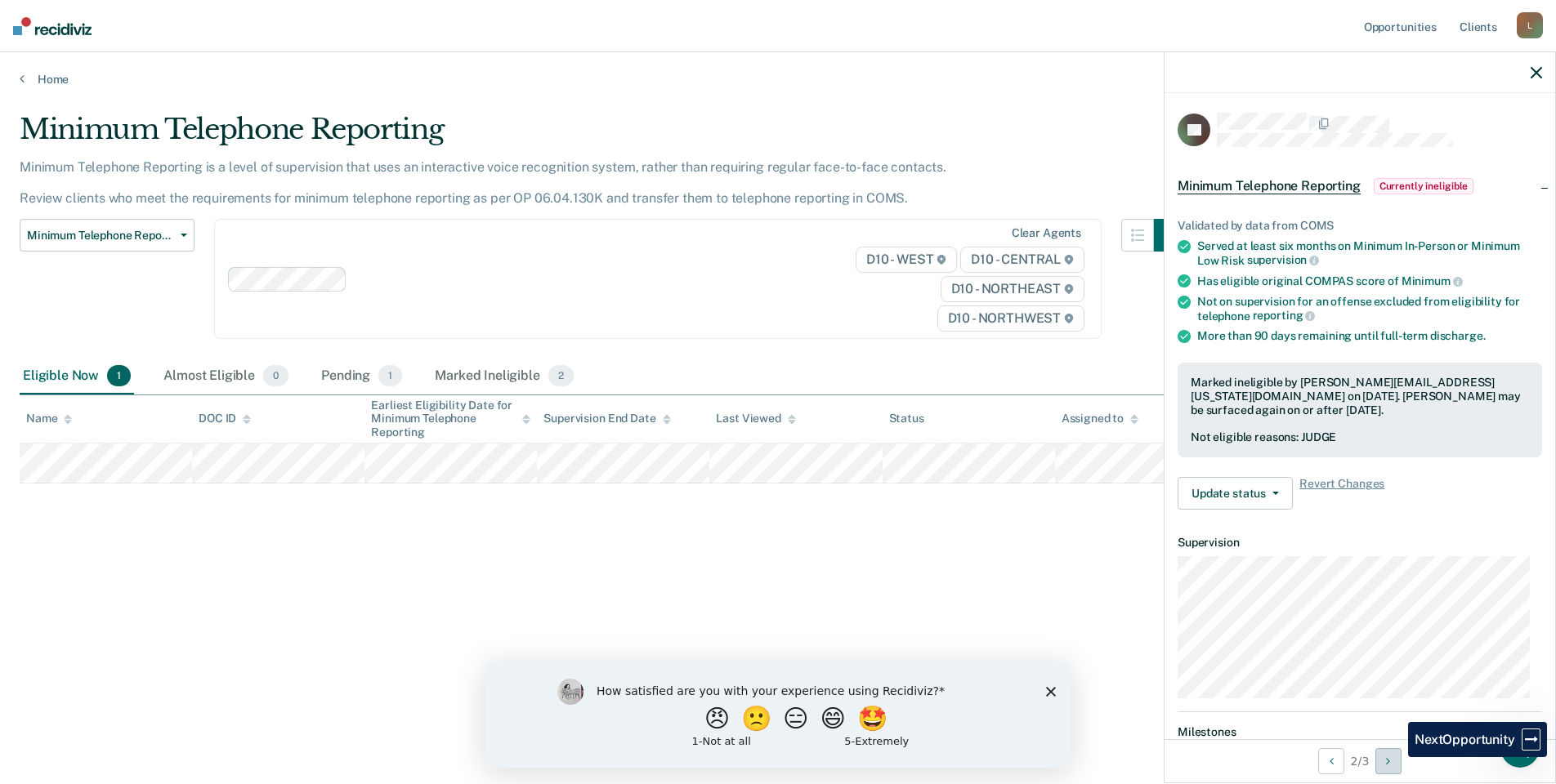
click at [1396, 758] on button "Next Opportunity" at bounding box center [1388, 761] width 26 height 26
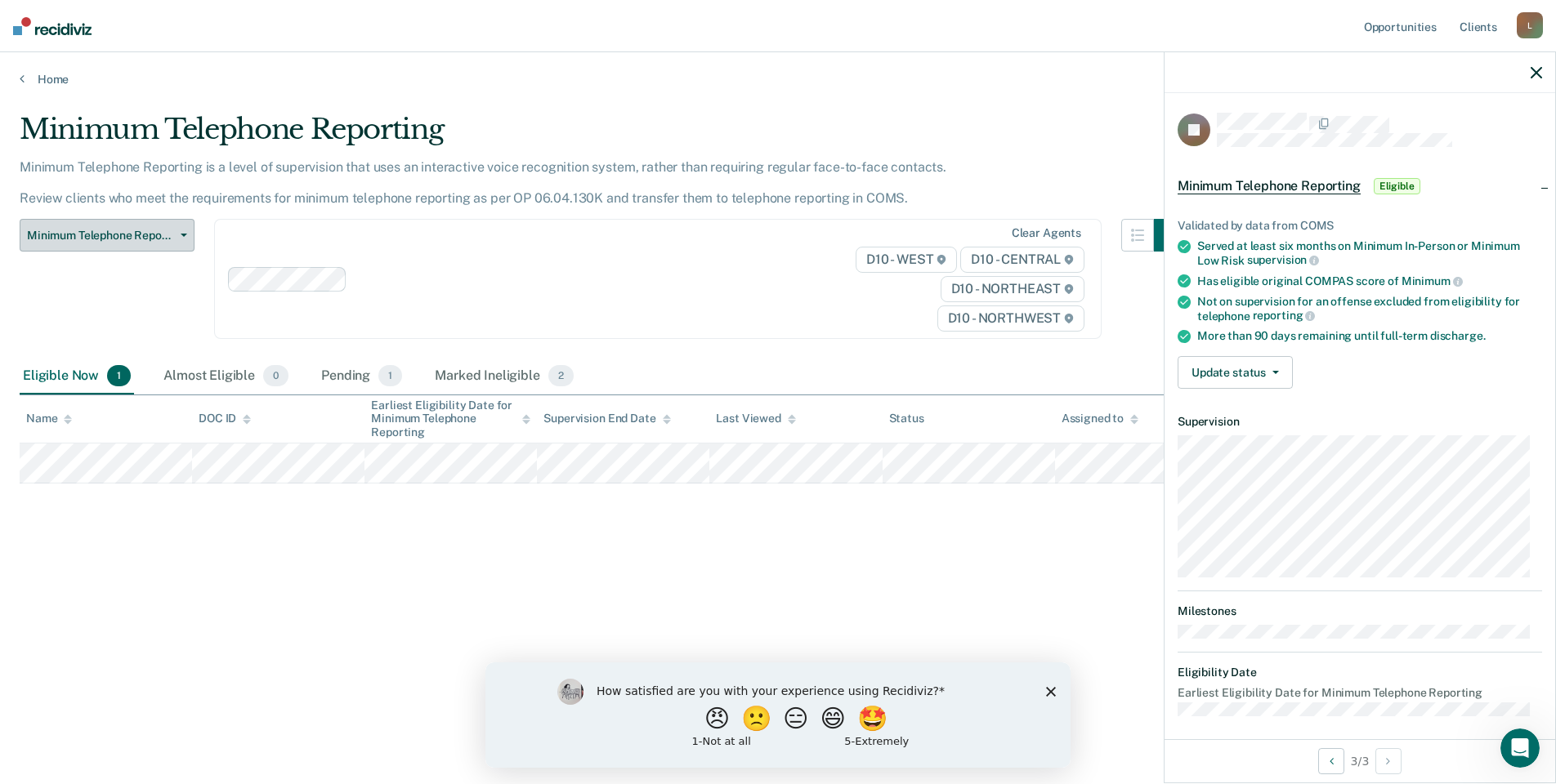
click at [151, 234] on span "Minimum Telephone Reporting" at bounding box center [100, 235] width 147 height 14
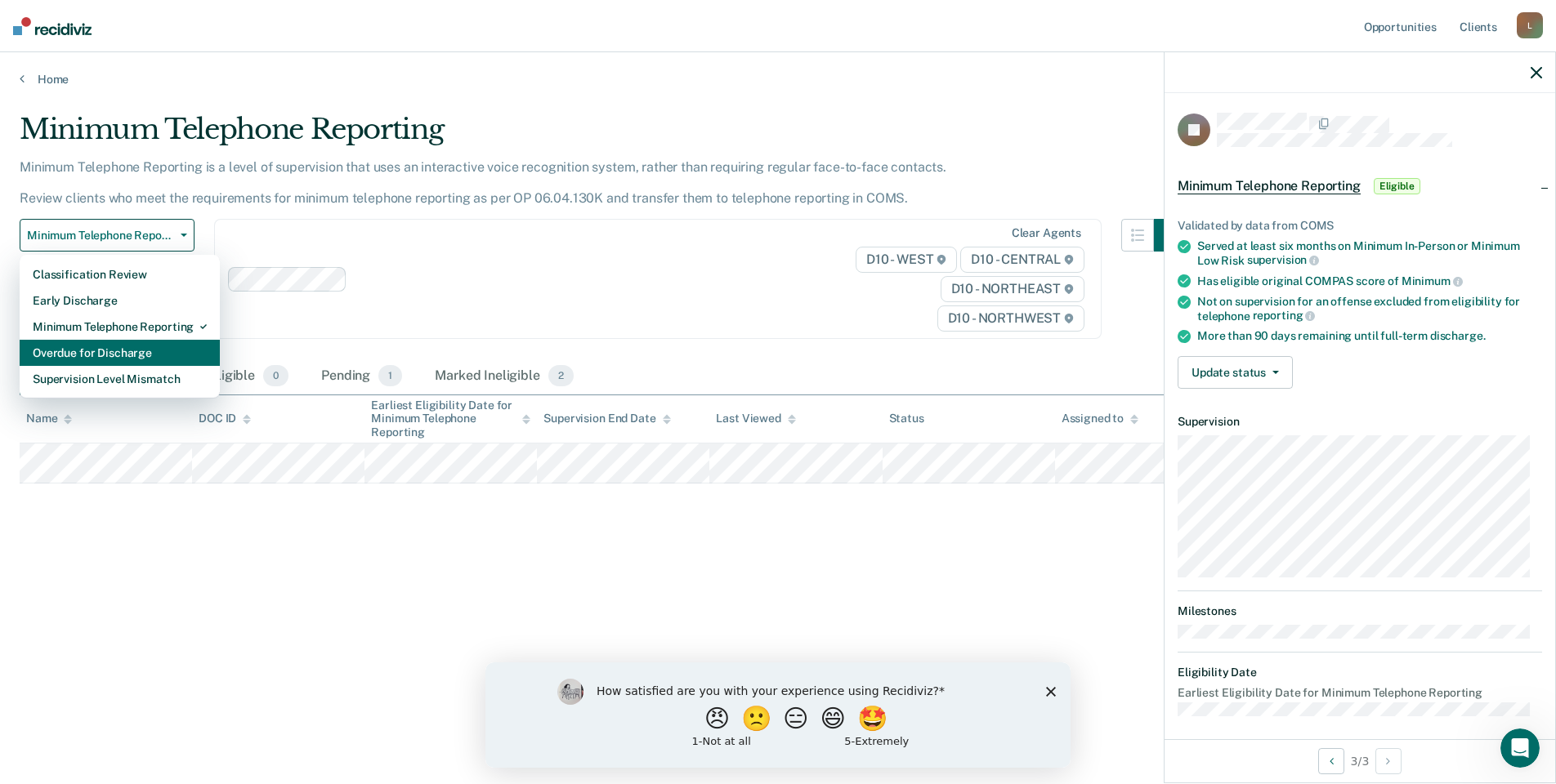
click at [162, 353] on div "Overdue for Discharge" at bounding box center [120, 353] width 174 height 26
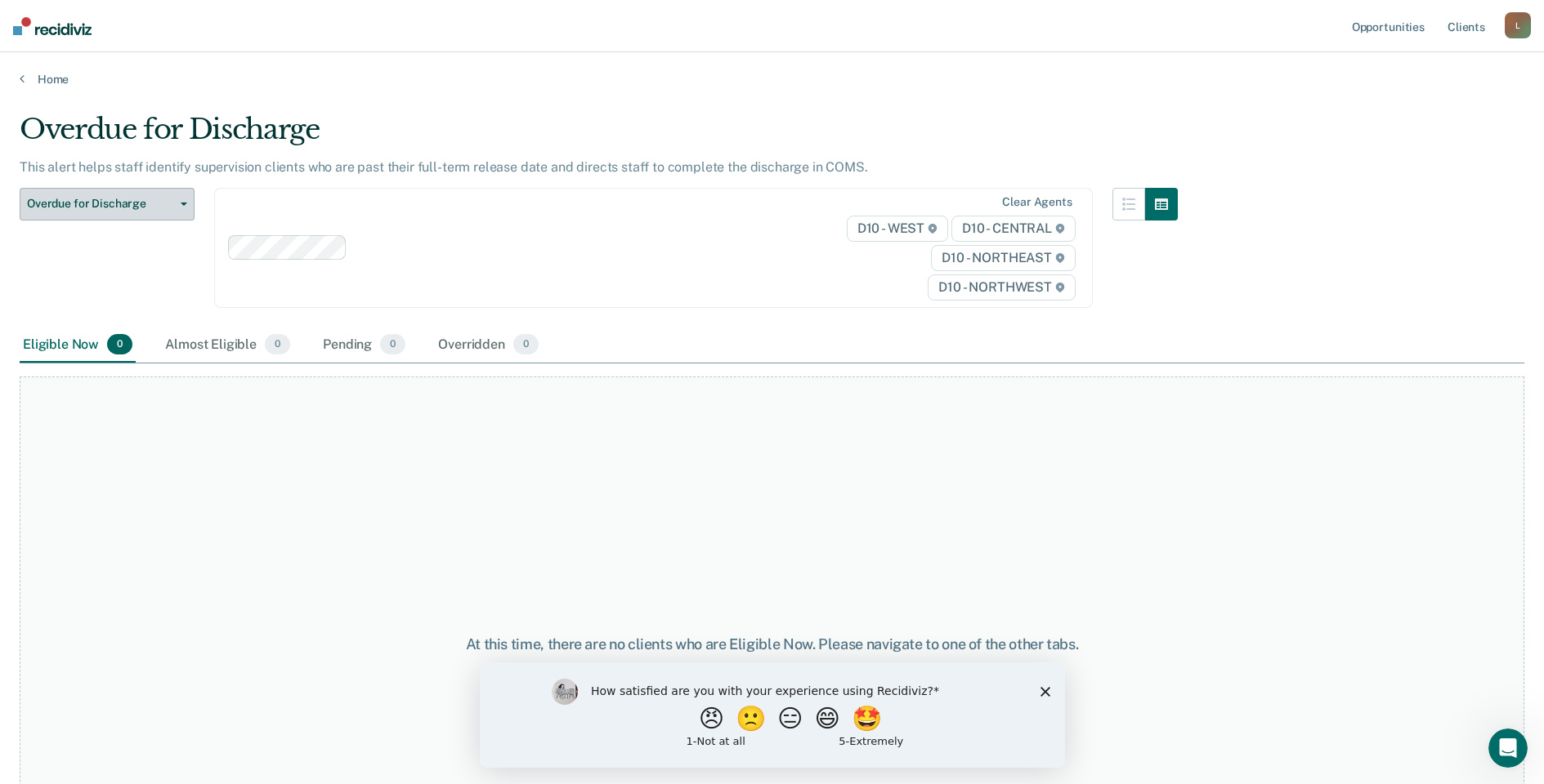
click at [137, 203] on span "Overdue for Discharge" at bounding box center [100, 204] width 147 height 14
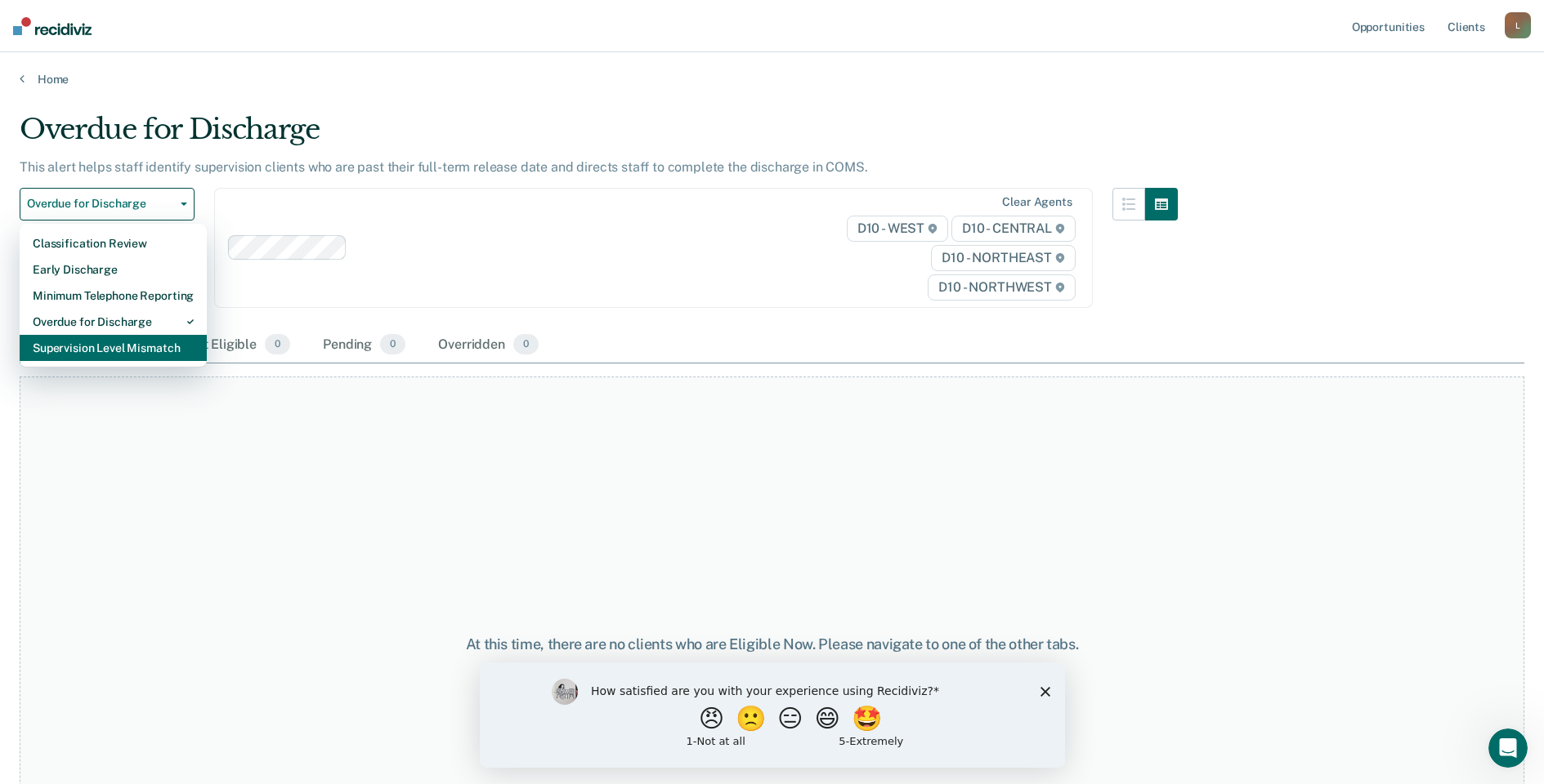
click at [130, 350] on div "Supervision Level Mismatch" at bounding box center [114, 348] width 161 height 26
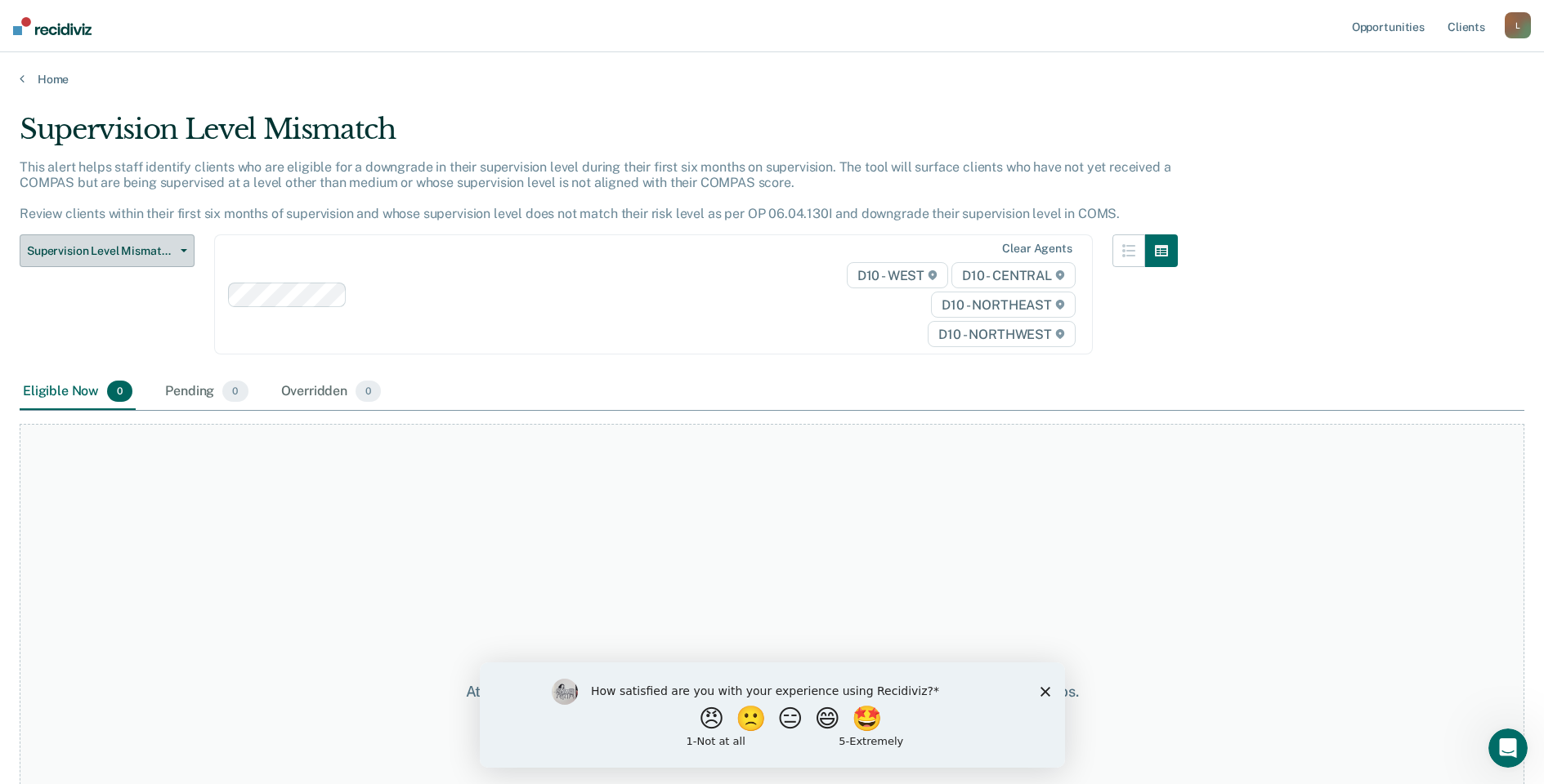
click at [130, 250] on span "Supervision Level Mismatch" at bounding box center [100, 250] width 147 height 14
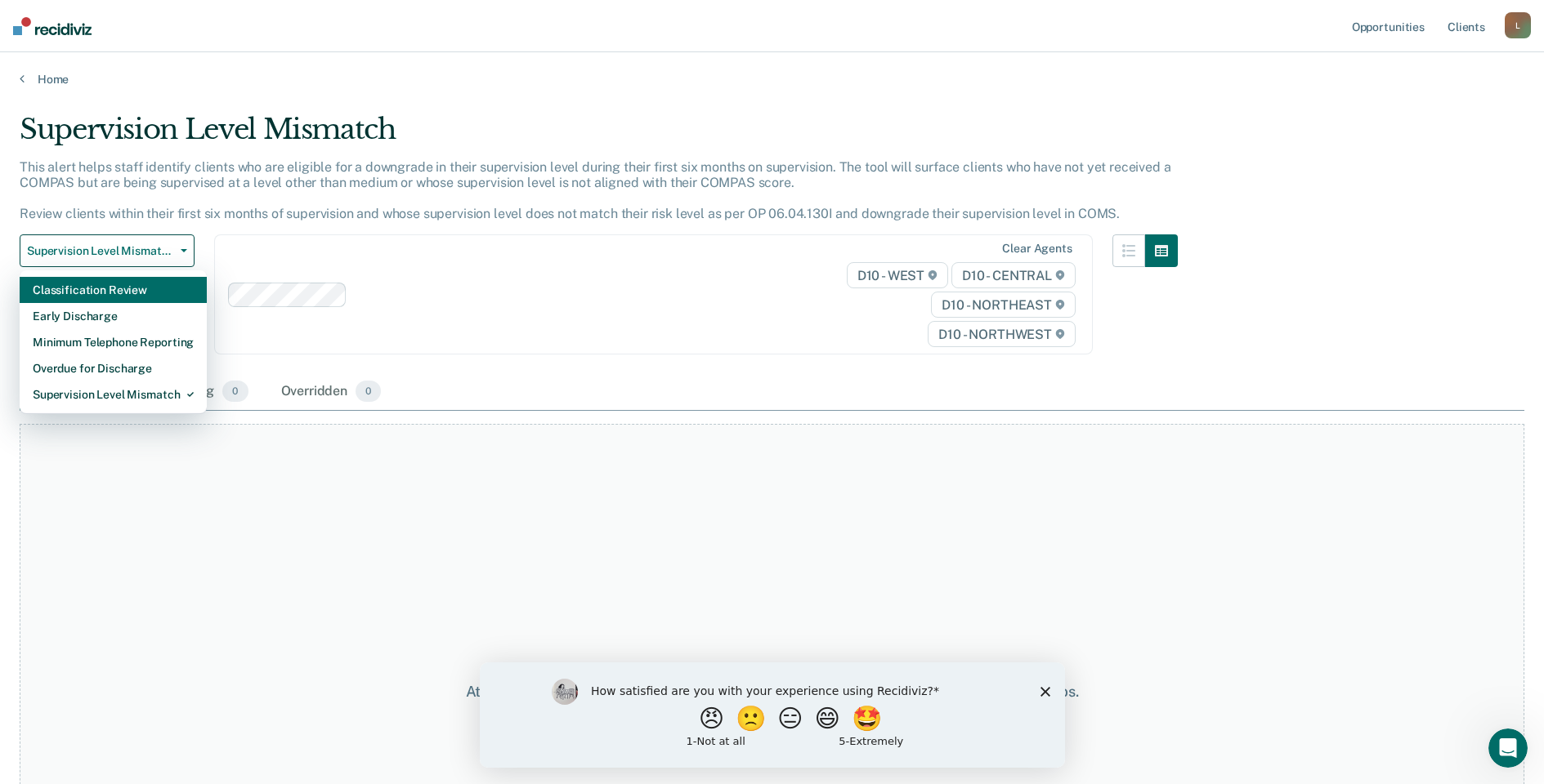
click at [144, 281] on div "Classification Review" at bounding box center [114, 290] width 161 height 26
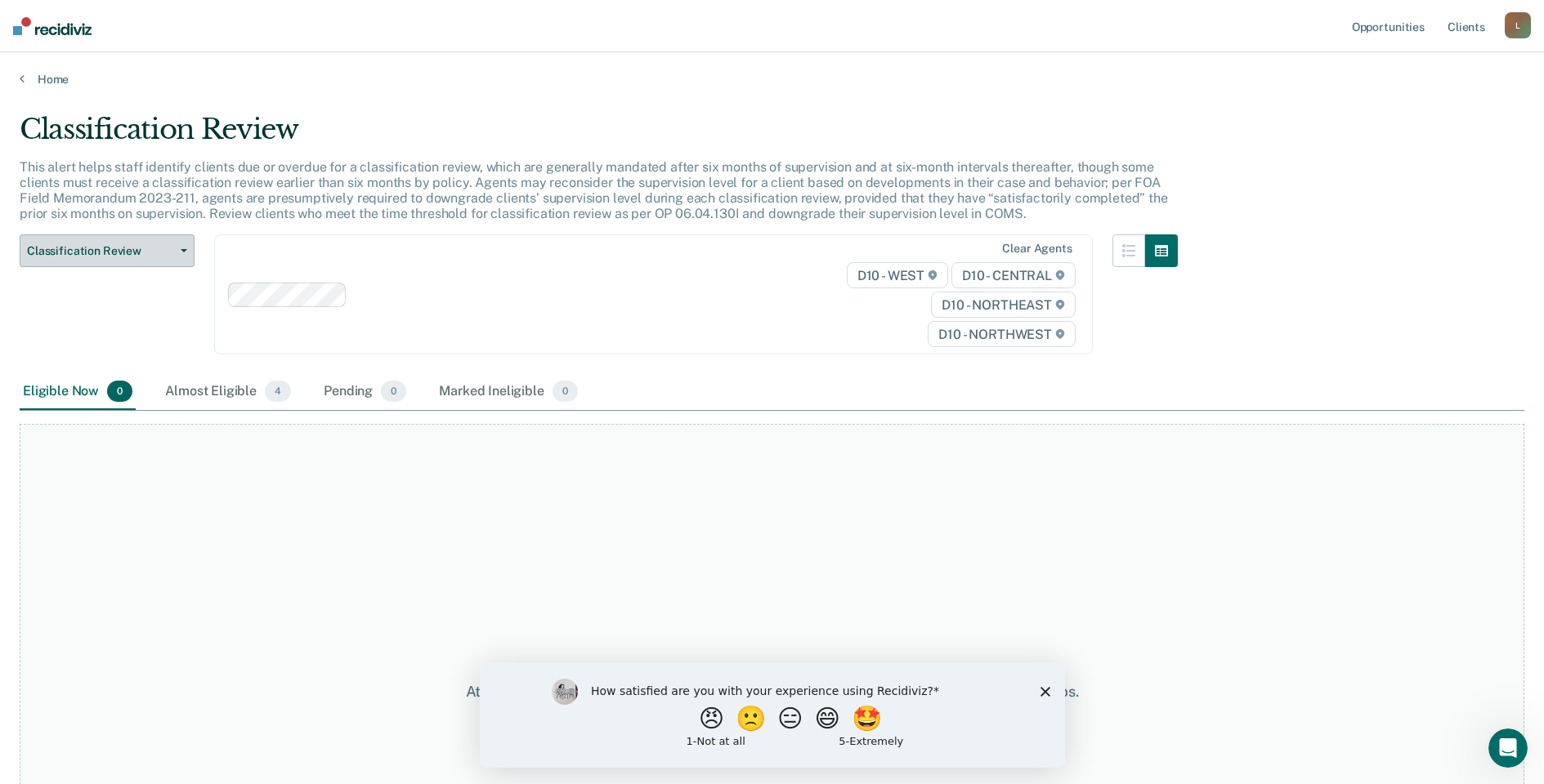
click at [149, 253] on span "Classification Review" at bounding box center [100, 250] width 147 height 14
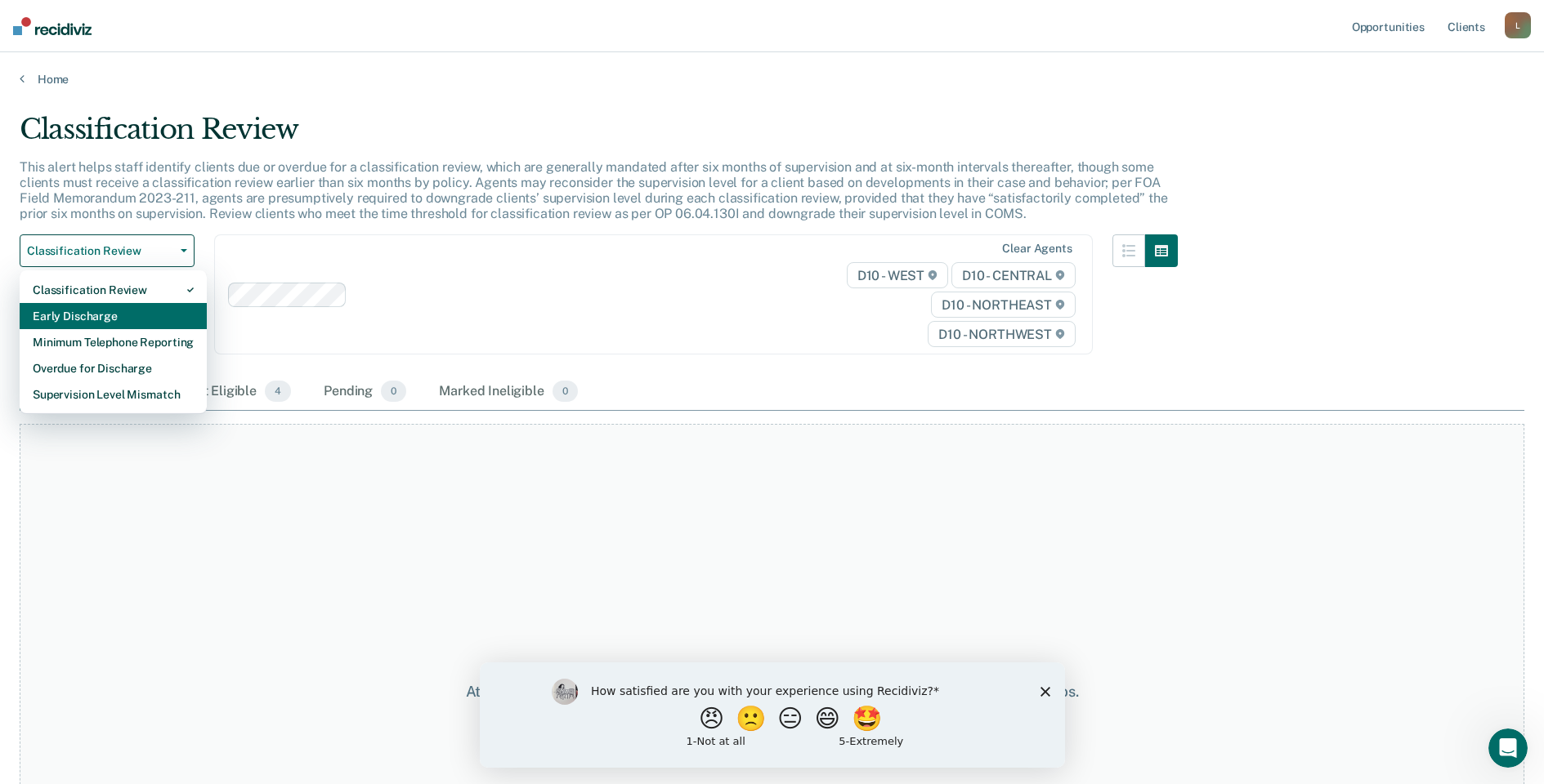
click at [140, 308] on div "Early Discharge" at bounding box center [114, 316] width 161 height 26
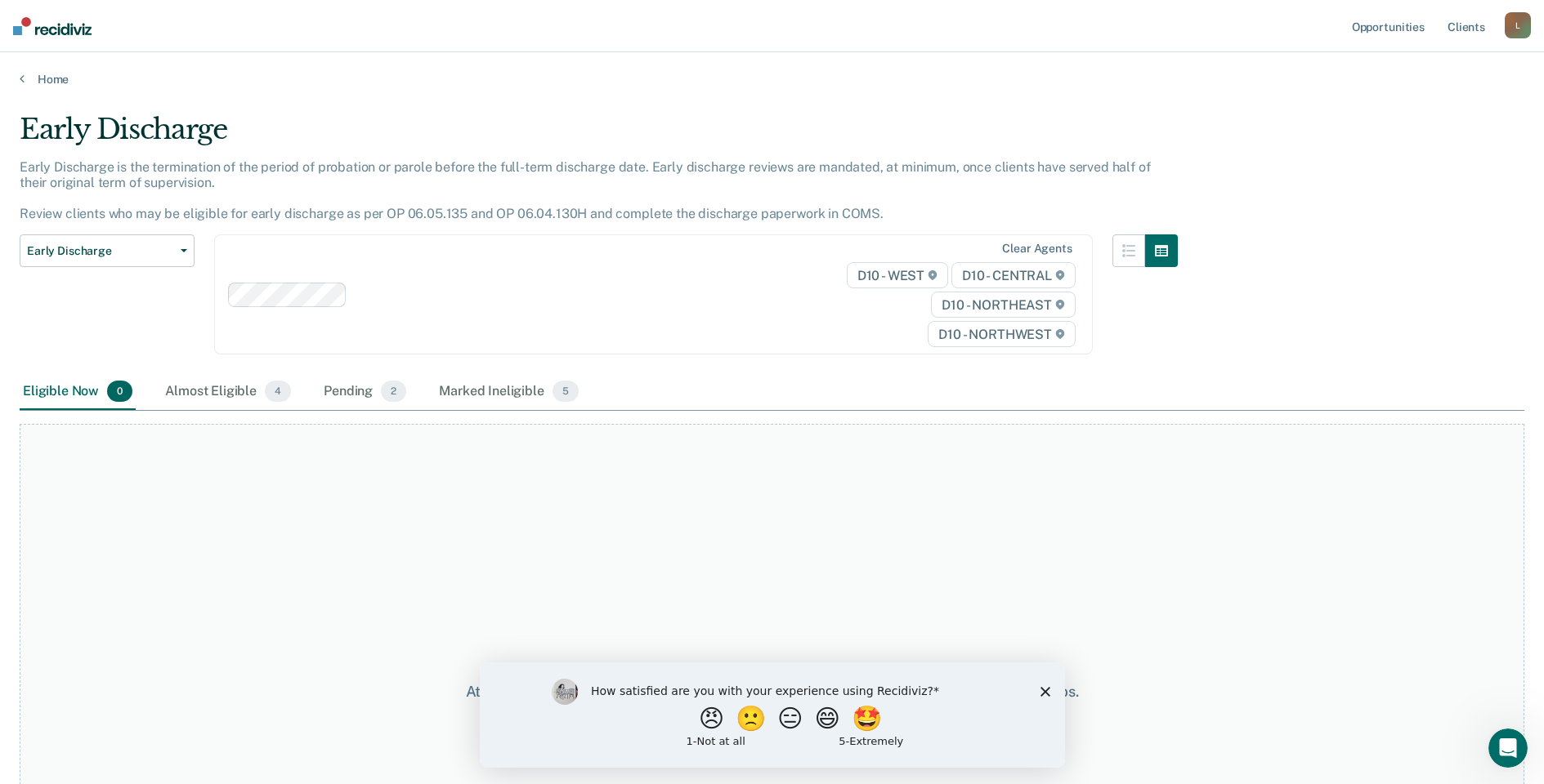
click at [1055, 690] on div "How satisfied are you with your experience using Recidiviz? 😠 🙁 😑 😄 🤩 1 - Not a…" at bounding box center [772, 715] width 585 height 105
click at [1039, 690] on icon "Close survey" at bounding box center [1044, 691] width 9 height 9
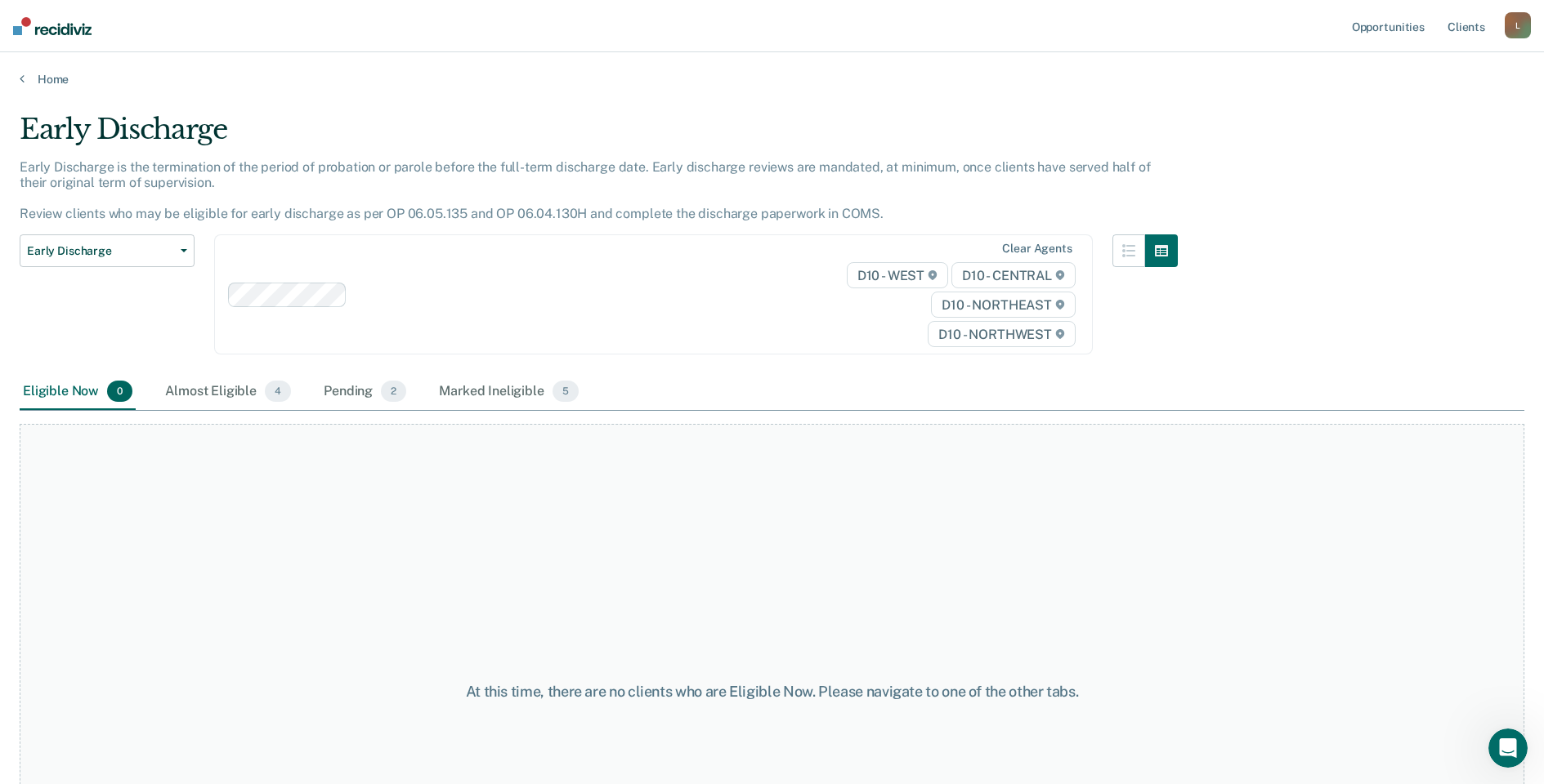
drag, startPoint x: 1507, startPoint y: 38, endPoint x: 1488, endPoint y: 44, distance: 19.9
